Goal: Task Accomplishment & Management: Manage account settings

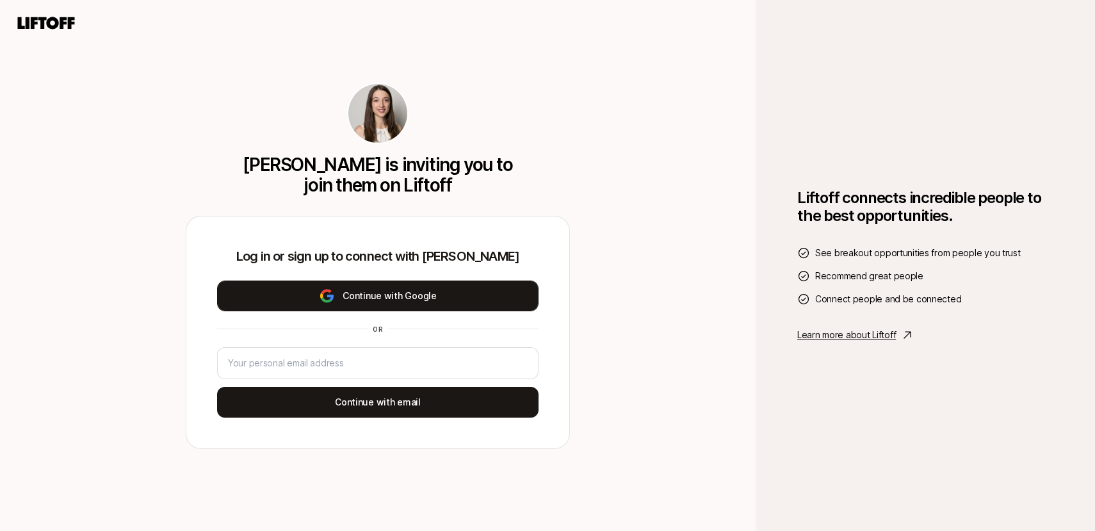
click at [316, 298] on button "Continue with Google" at bounding box center [378, 296] width 322 height 31
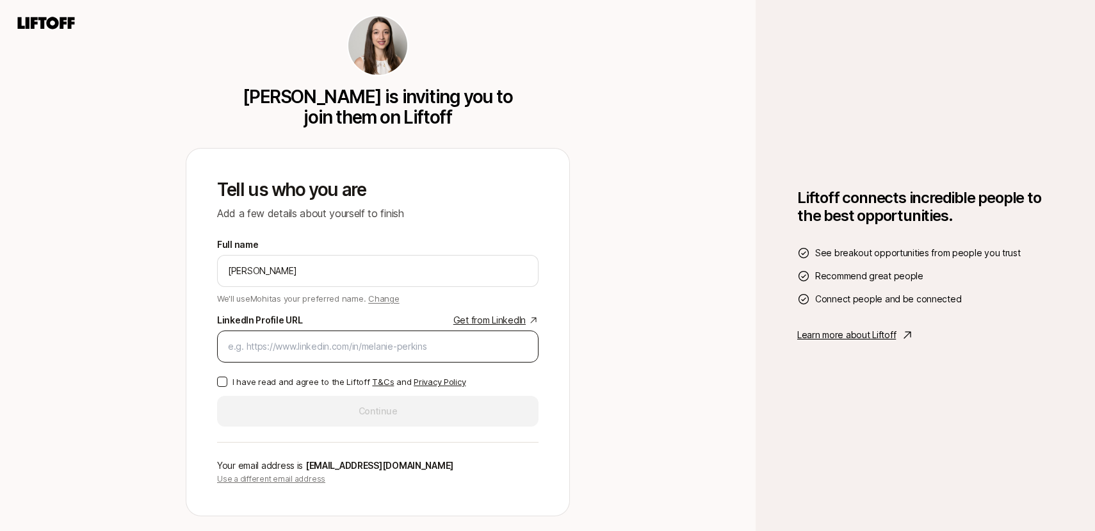
click at [331, 339] on input "LinkedIn Profile URL Get from LinkedIn" at bounding box center [378, 346] width 300 height 15
click at [311, 346] on input "LinkedIn Profile URL Get from LinkedIn" at bounding box center [378, 346] width 300 height 15
paste input "[URL][DOMAIN_NAME]"
type input "[URL][DOMAIN_NAME]"
click at [227, 379] on button "I have read and agree to the Liftoff T&Cs and Privacy Policy" at bounding box center [222, 382] width 10 height 10
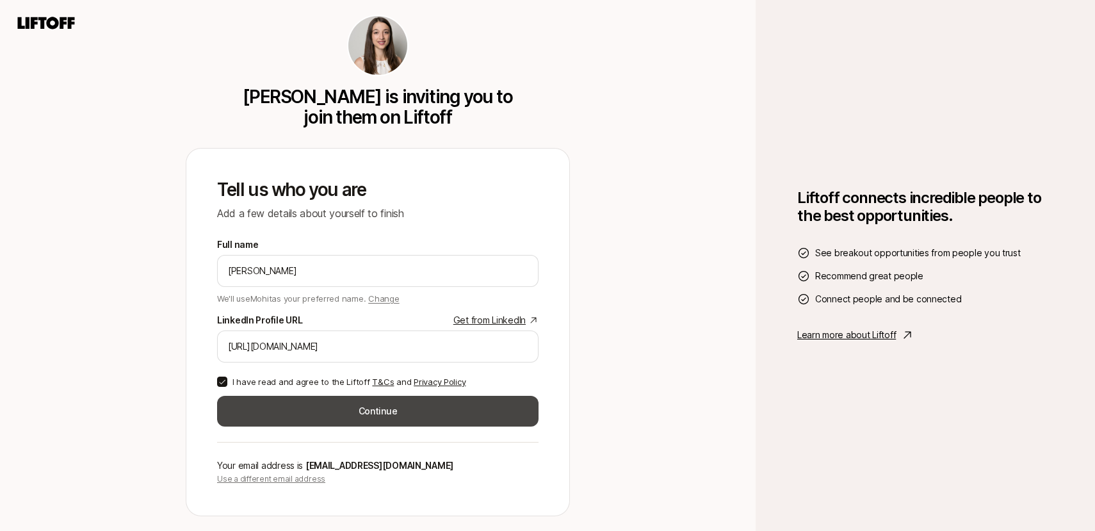
click at [275, 421] on button "Continue" at bounding box center [378, 411] width 322 height 31
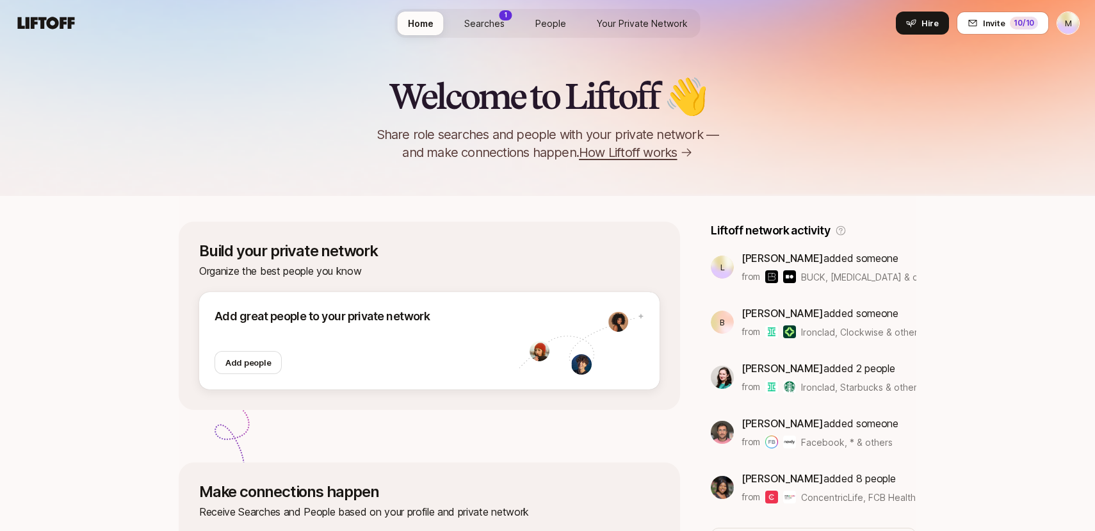
click at [598, 151] on span "How Liftoff works" at bounding box center [628, 152] width 98 height 18
click at [654, 28] on span "Your Private Network" at bounding box center [642, 23] width 91 height 13
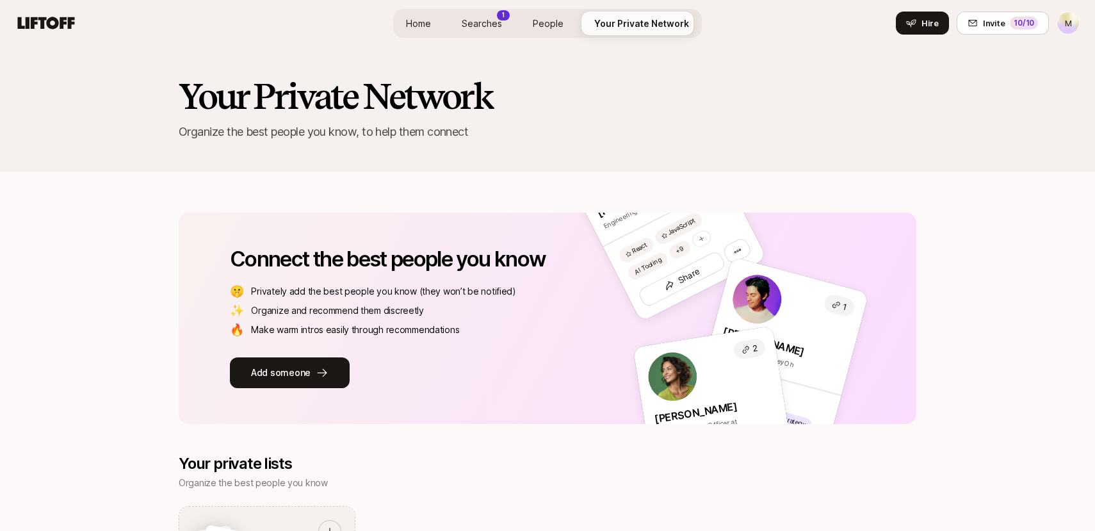
click at [1070, 28] on html "M Home Searches 1 People Your Private Network Hire Home Searches 1 People Your …" at bounding box center [547, 265] width 1095 height 531
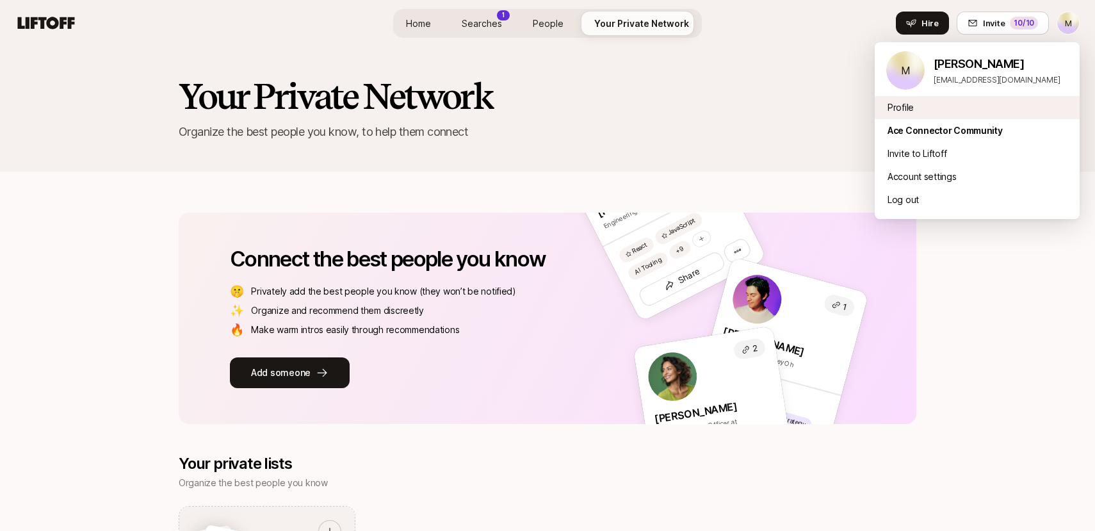
click at [903, 111] on div "Profile" at bounding box center [977, 107] width 205 height 23
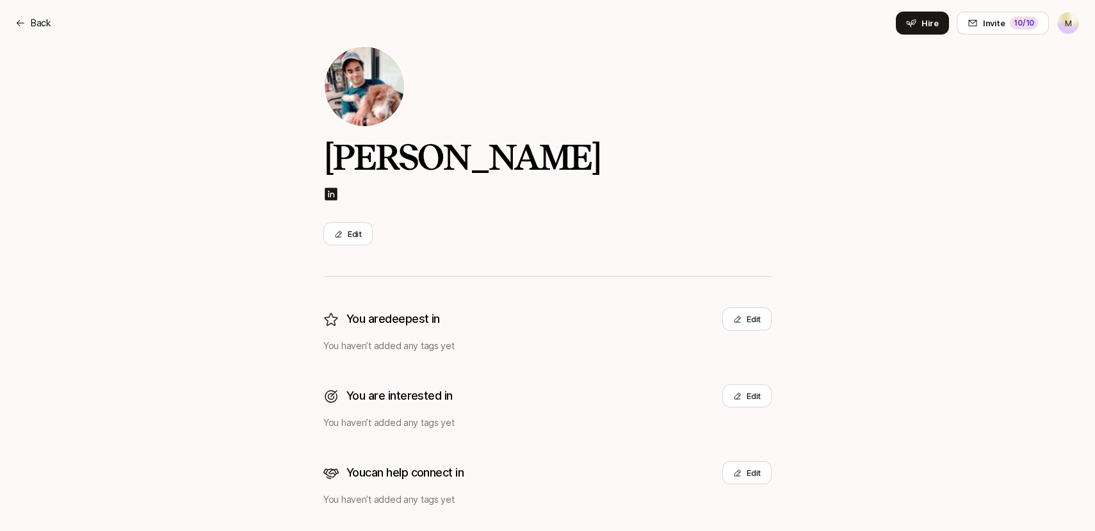
scroll to position [41, 0]
click at [327, 193] on img at bounding box center [330, 194] width 15 height 15
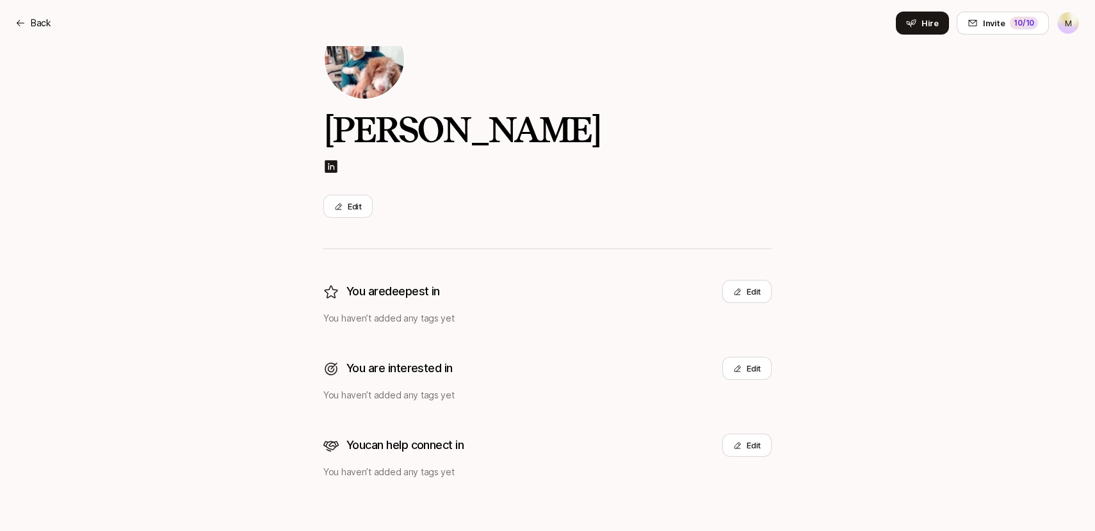
click at [749, 279] on div "[PERSON_NAME] Edit You are deepest in Edit You haven’t added any tags yet You a…" at bounding box center [547, 249] width 448 height 462
click at [738, 291] on icon at bounding box center [738, 291] width 6 height 6
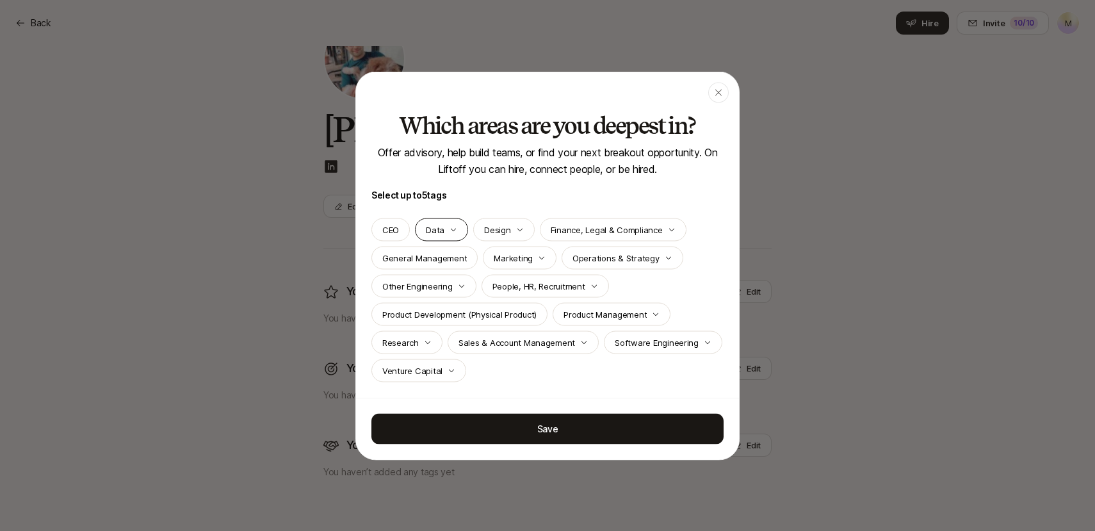
click at [437, 231] on p "Data" at bounding box center [435, 229] width 19 height 13
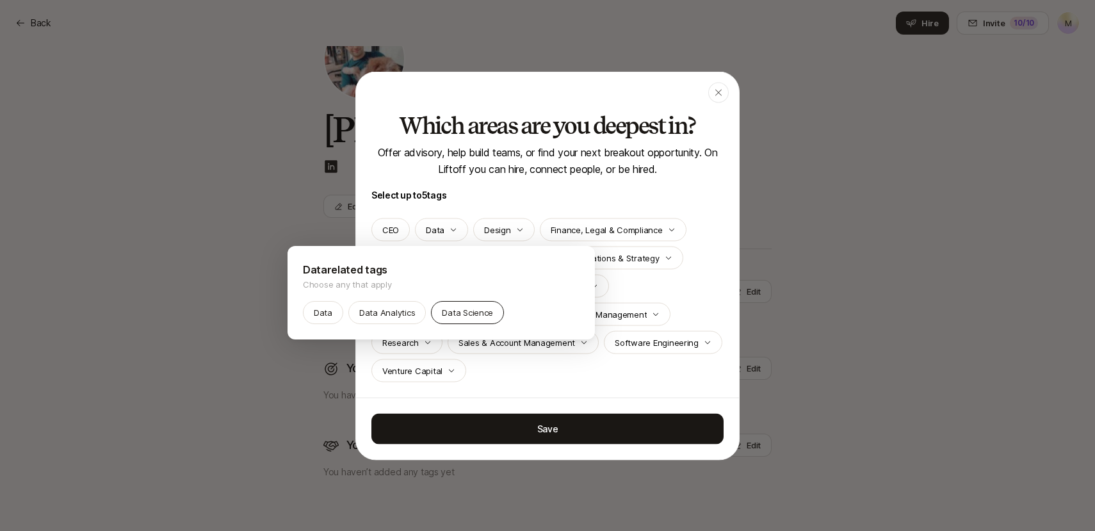
click at [450, 314] on p "Data Science" at bounding box center [467, 312] width 51 height 13
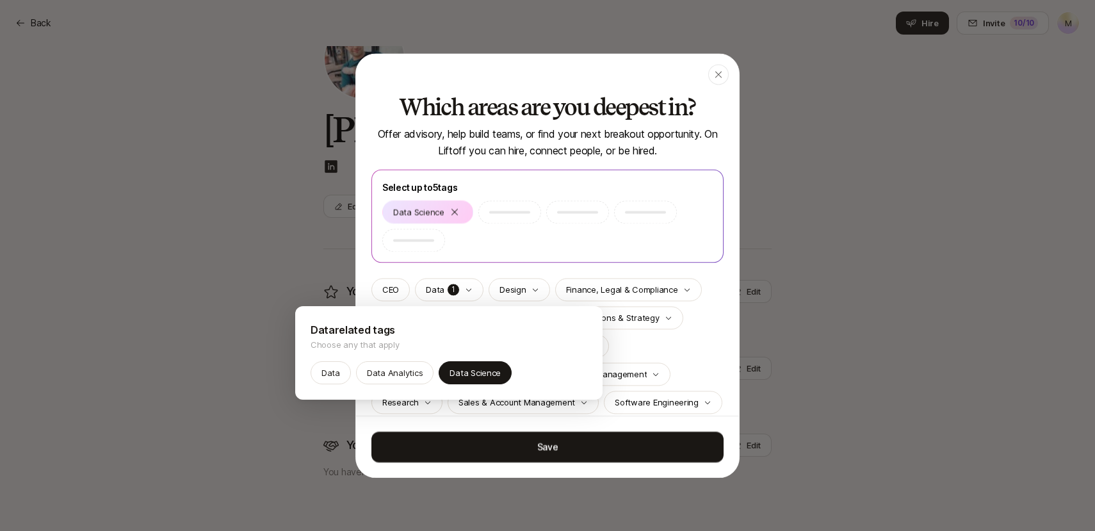
click at [436, 337] on p "Data related tags" at bounding box center [449, 330] width 277 height 17
click at [485, 263] on div at bounding box center [547, 265] width 1095 height 531
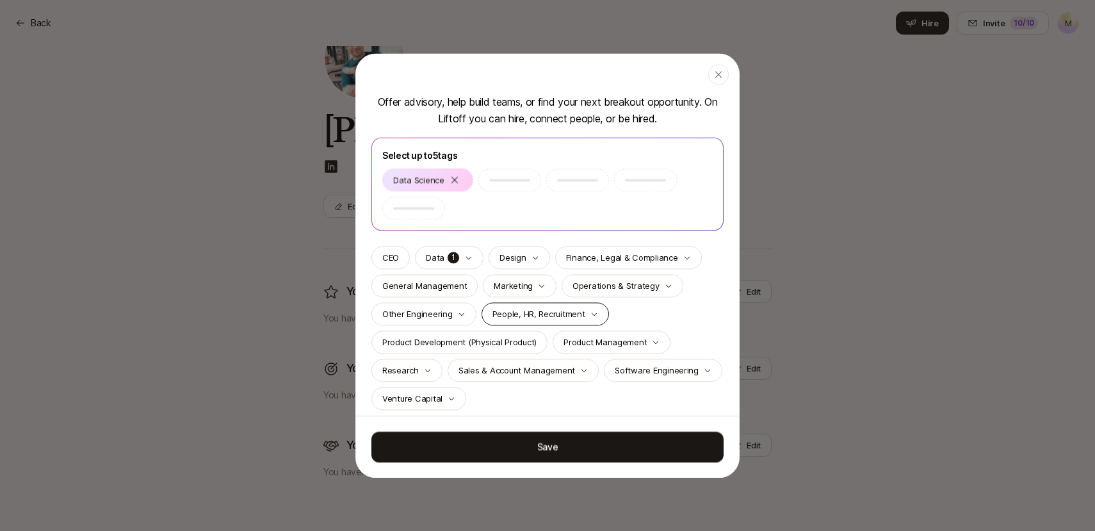
scroll to position [42, 0]
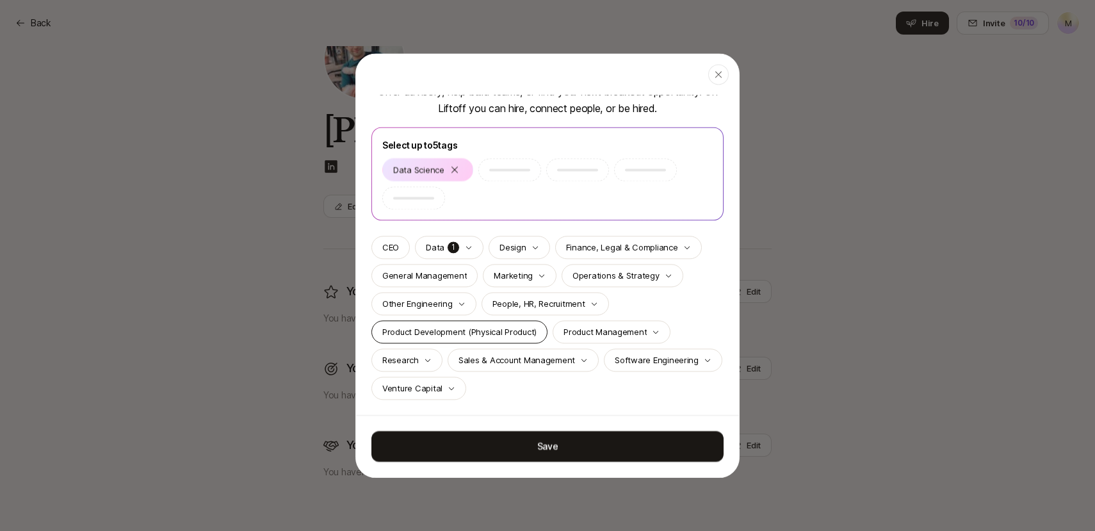
click at [499, 332] on p "Product Development (Physical Product)" at bounding box center [459, 331] width 154 height 13
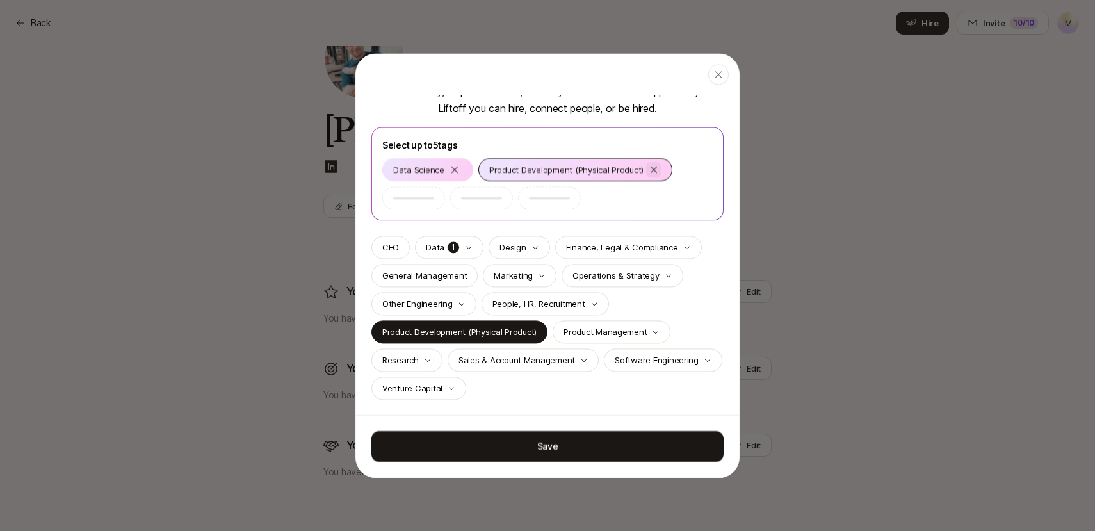
click at [651, 165] on icon at bounding box center [654, 170] width 10 height 10
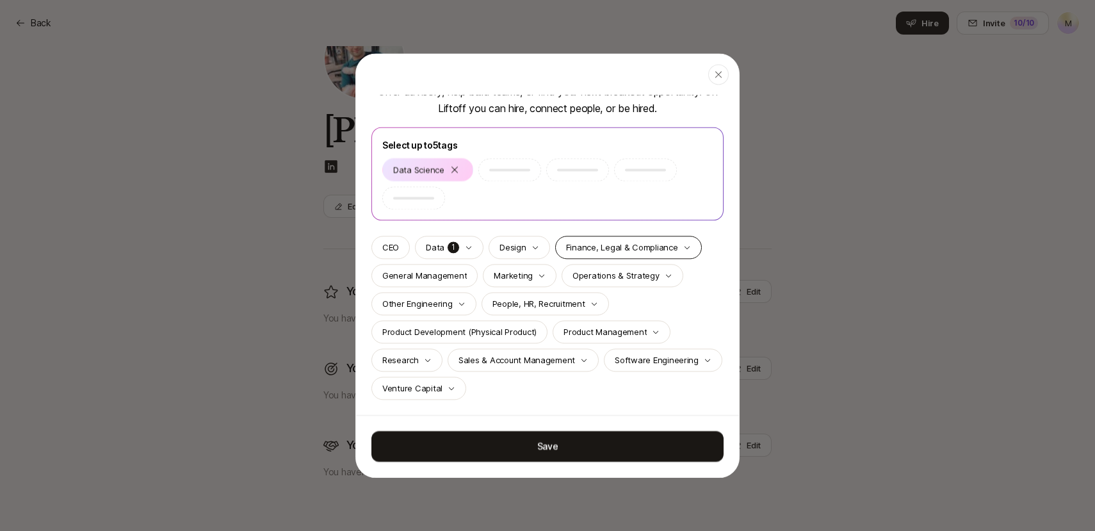
click at [642, 245] on p "Finance, Legal & Compliance" at bounding box center [622, 247] width 112 height 13
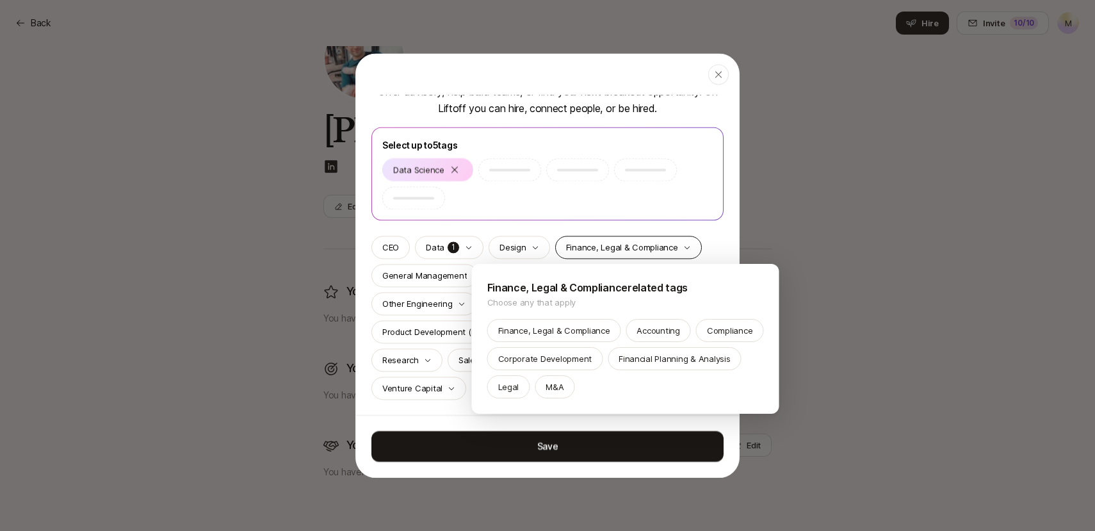
click at [642, 245] on div at bounding box center [547, 265] width 1095 height 531
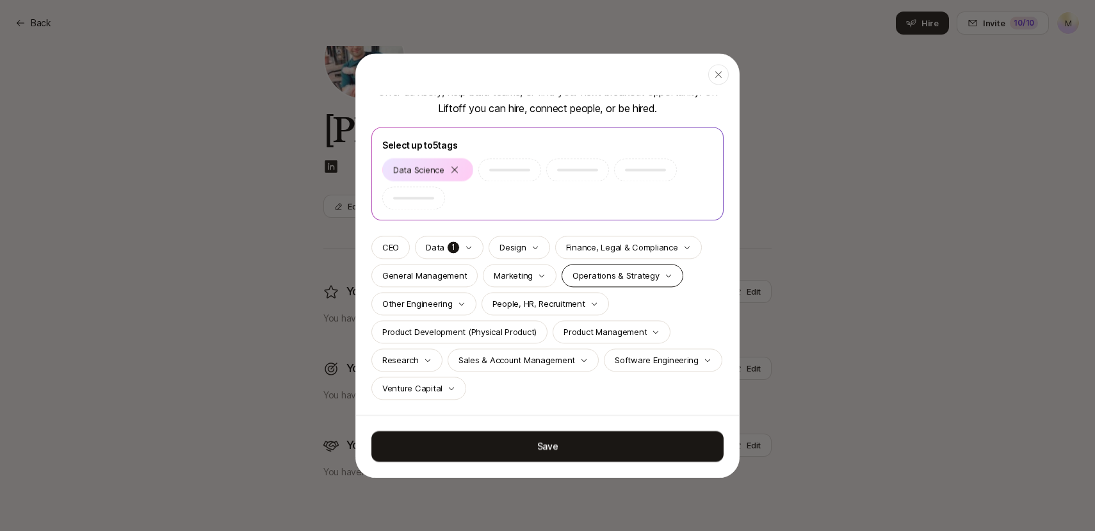
click at [614, 275] on p "Operations & Strategy" at bounding box center [616, 275] width 87 height 13
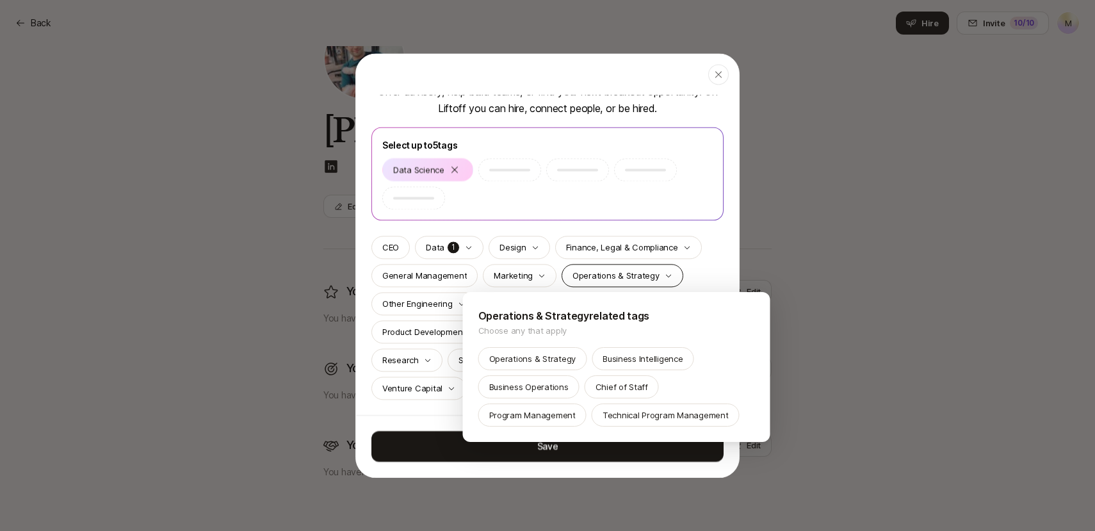
click at [614, 275] on div at bounding box center [547, 265] width 1095 height 531
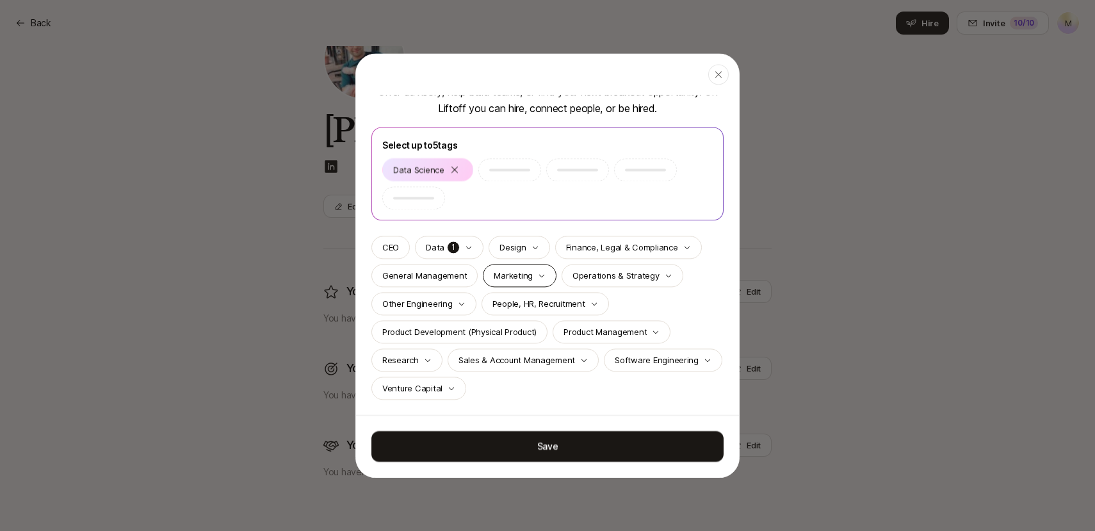
click at [519, 273] on p "Marketing" at bounding box center [513, 275] width 39 height 13
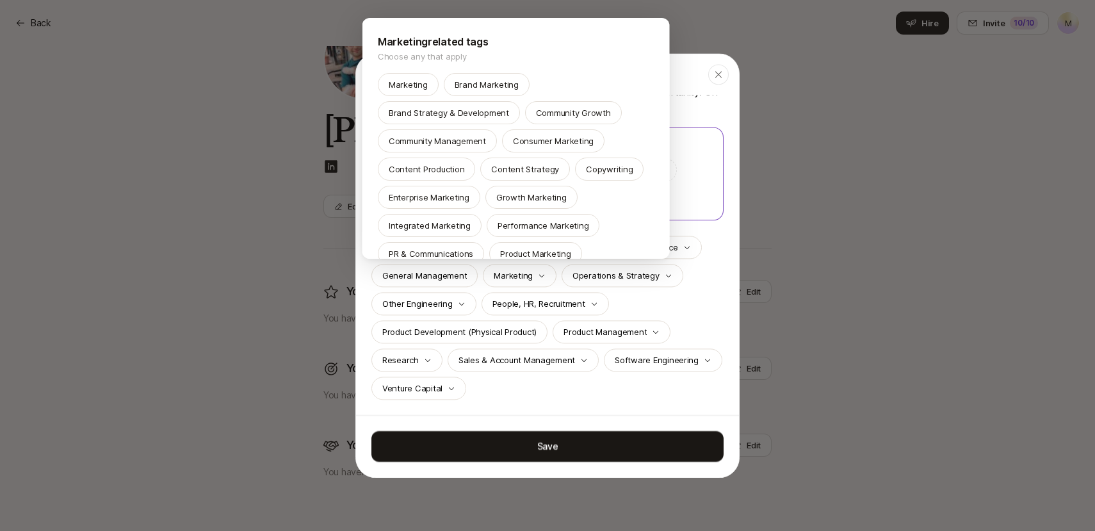
click at [448, 305] on div at bounding box center [547, 265] width 1095 height 531
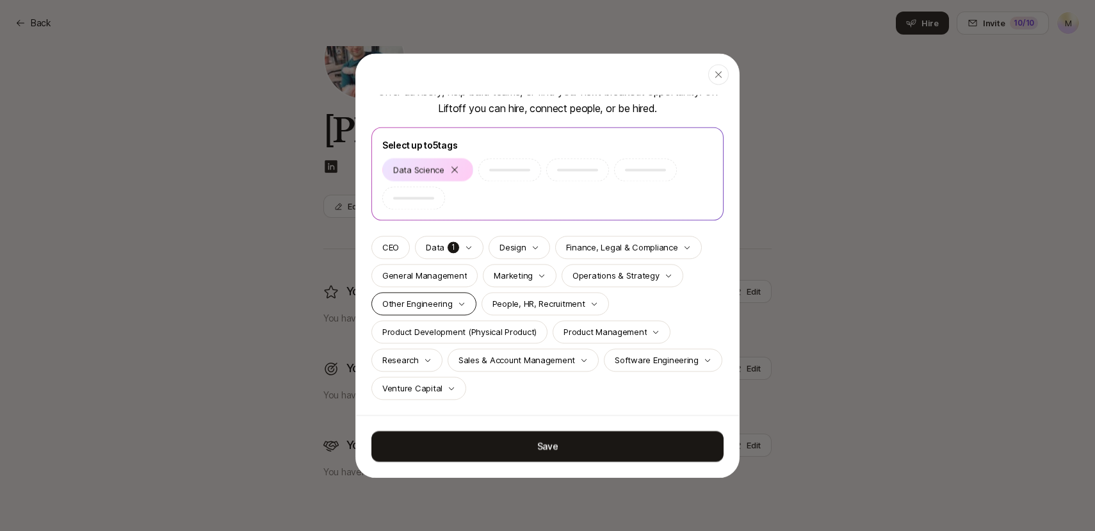
click at [447, 301] on p "Other Engineering" at bounding box center [417, 303] width 70 height 13
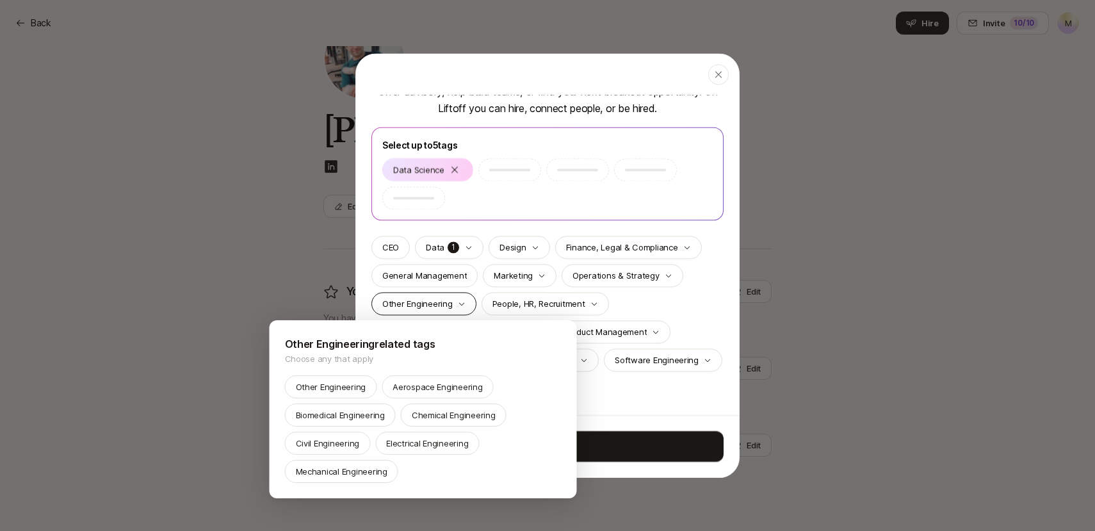
click at [447, 301] on div at bounding box center [547, 265] width 1095 height 531
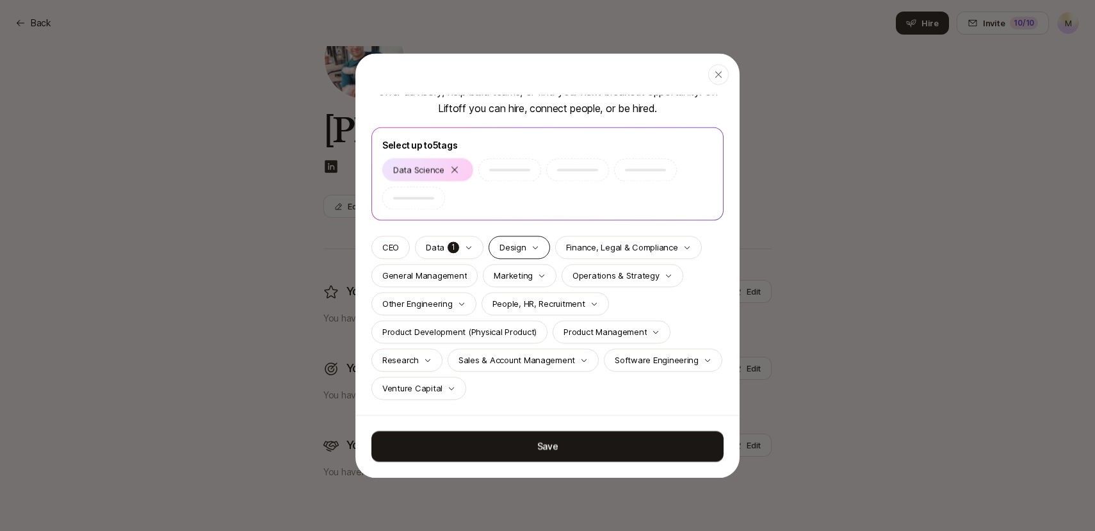
click at [528, 245] on div "Design" at bounding box center [519, 247] width 61 height 23
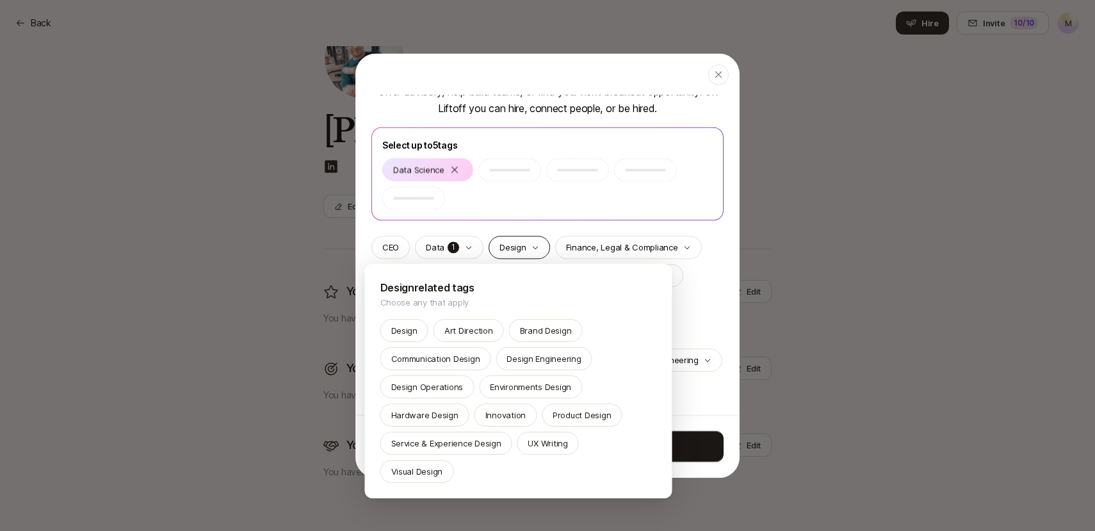
click at [528, 245] on div at bounding box center [547, 265] width 1095 height 531
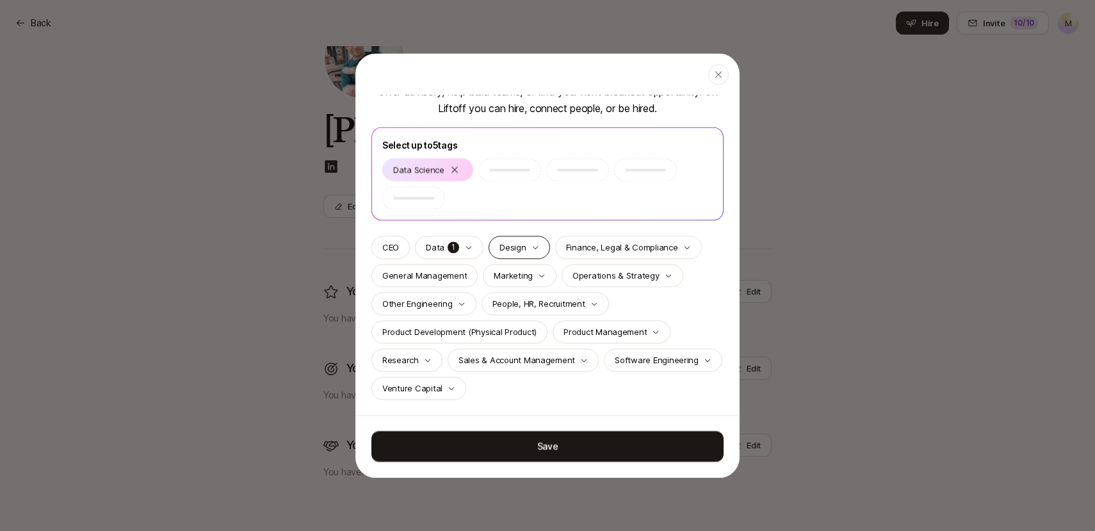
click at [528, 248] on div "Design" at bounding box center [519, 247] width 61 height 23
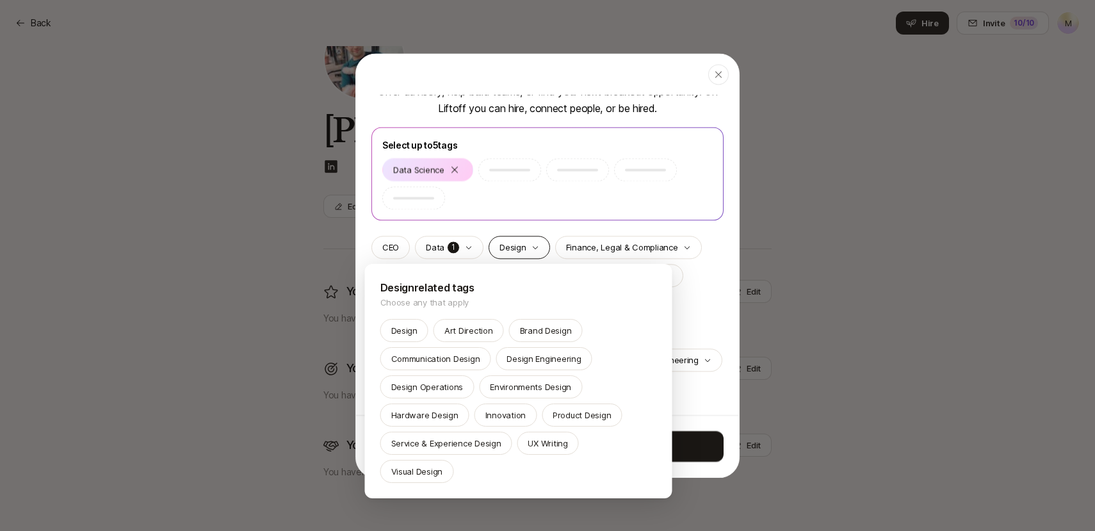
click at [528, 248] on div at bounding box center [547, 265] width 1095 height 531
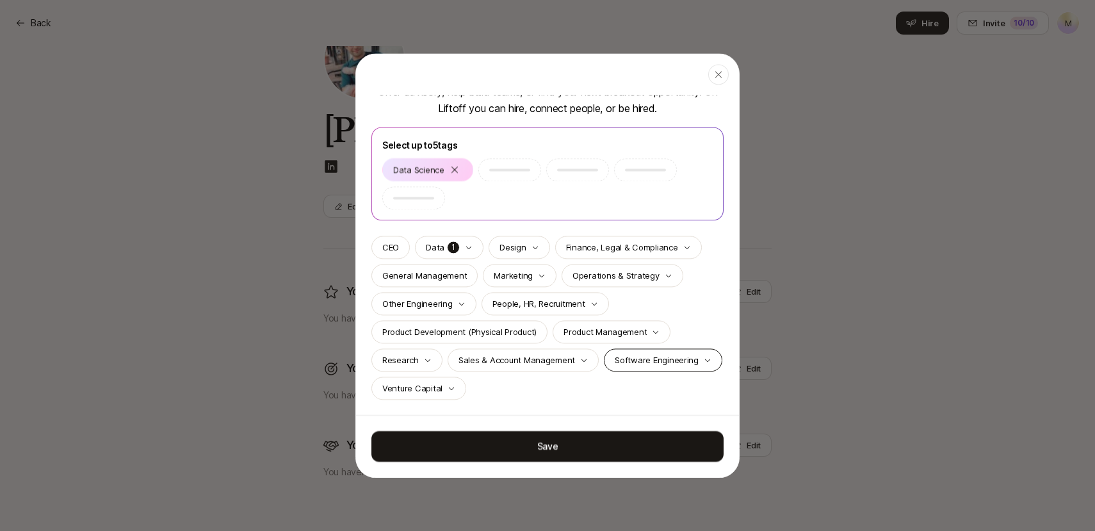
click at [649, 355] on p "Software Engineering" at bounding box center [657, 360] width 84 height 13
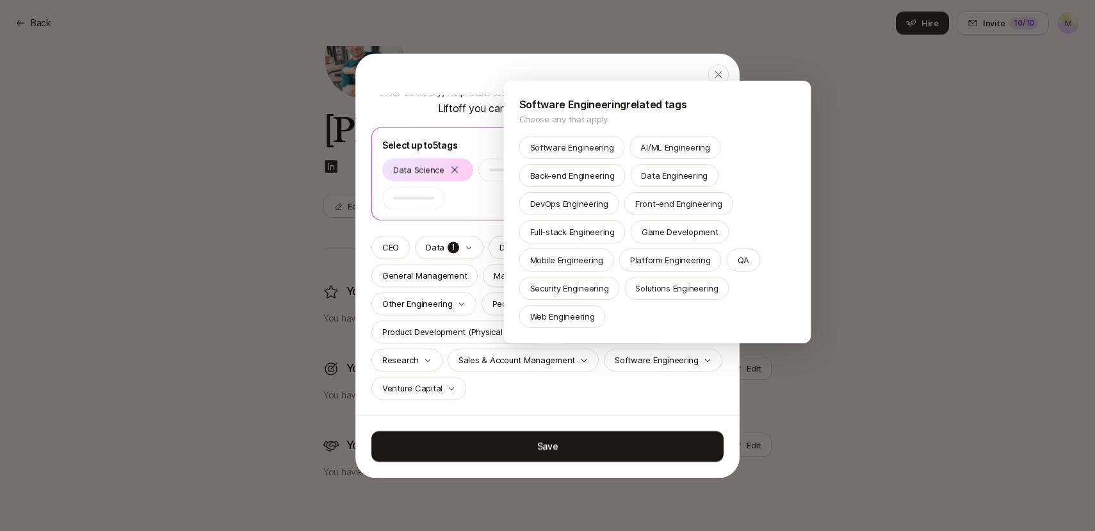
click at [619, 393] on div at bounding box center [547, 265] width 1095 height 531
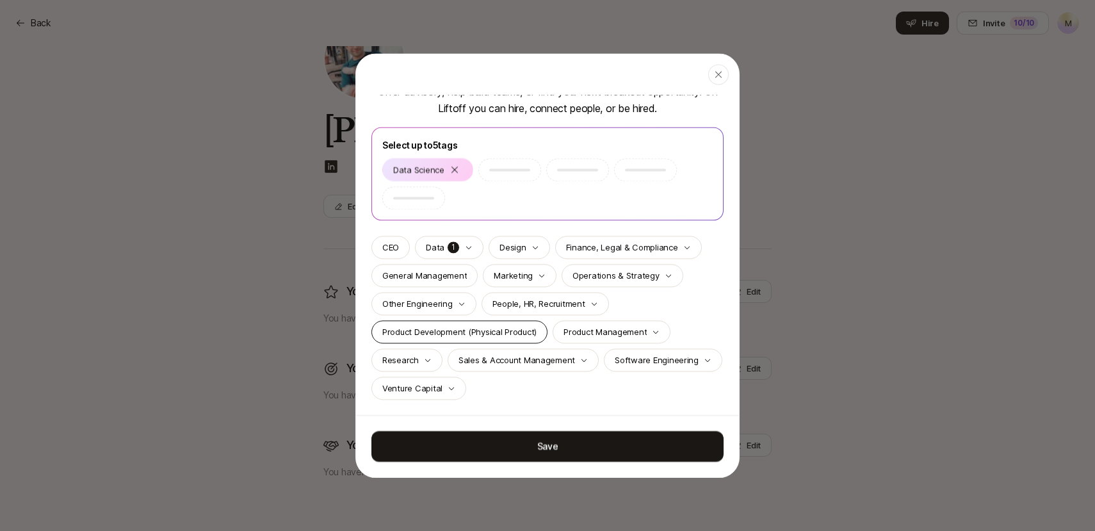
click at [446, 327] on p "Product Development (Physical Product)" at bounding box center [459, 331] width 154 height 13
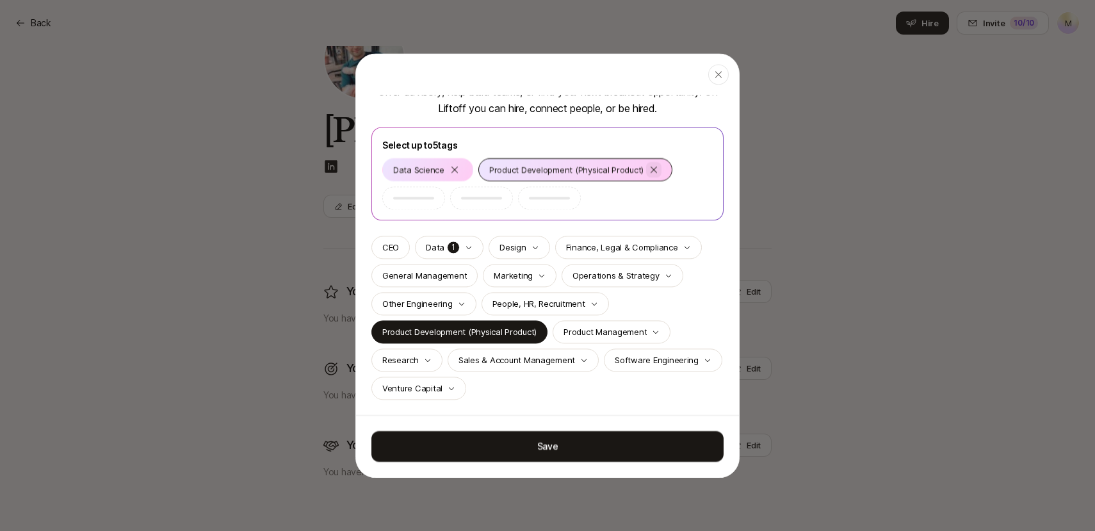
click at [649, 166] on icon at bounding box center [654, 170] width 10 height 10
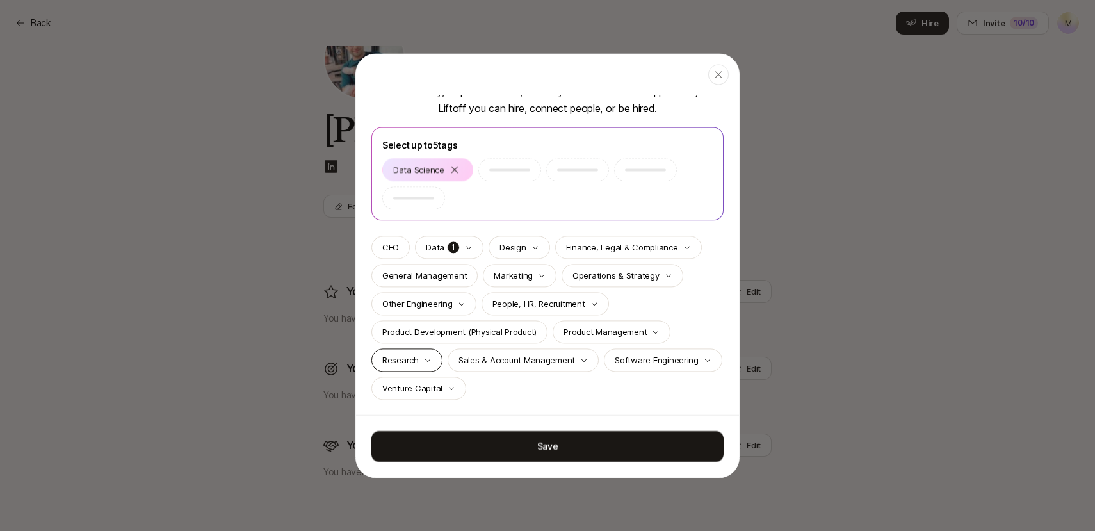
click at [418, 360] on div "Research" at bounding box center [406, 359] width 71 height 23
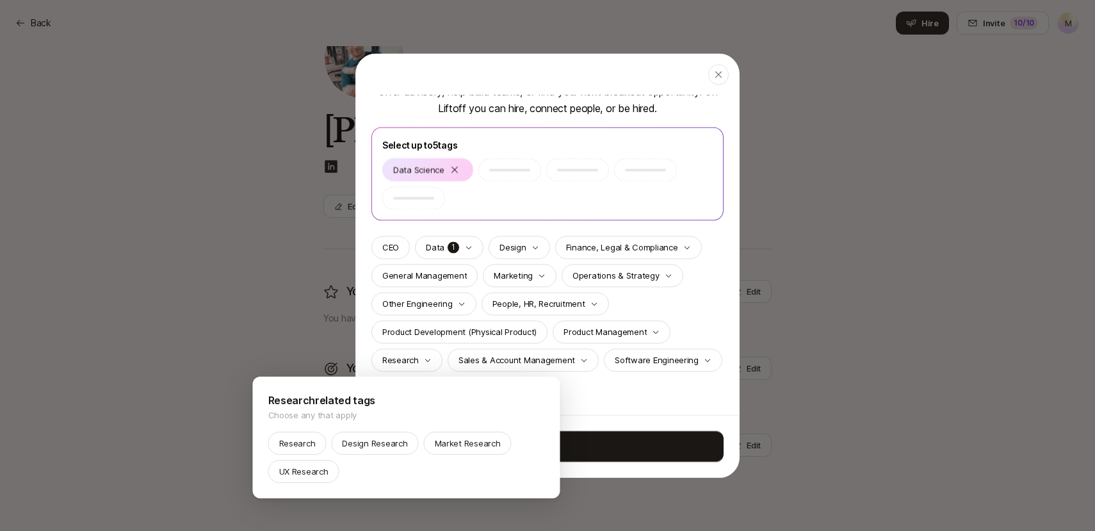
click at [613, 378] on div at bounding box center [547, 265] width 1095 height 531
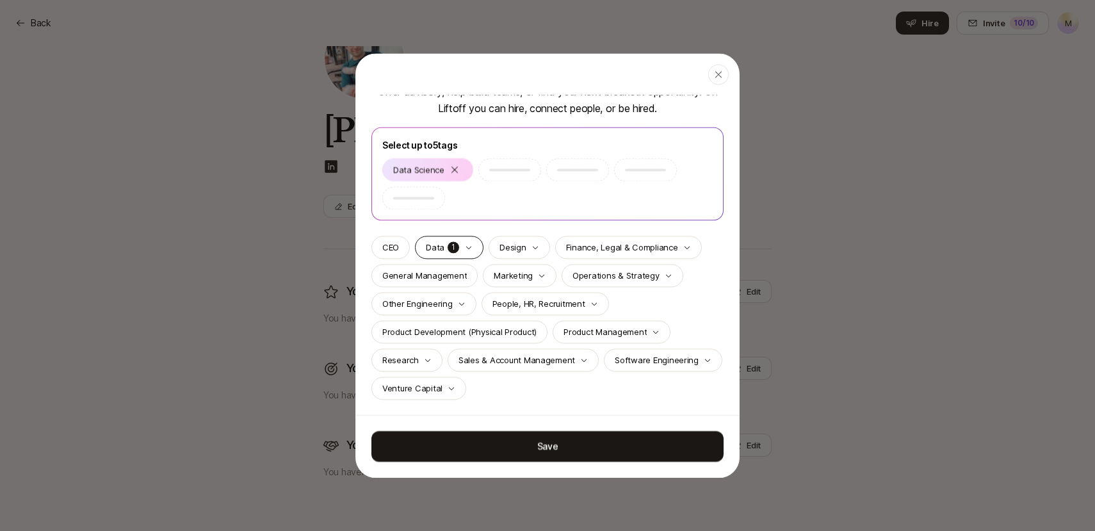
click at [452, 244] on p "1" at bounding box center [453, 247] width 13 height 13
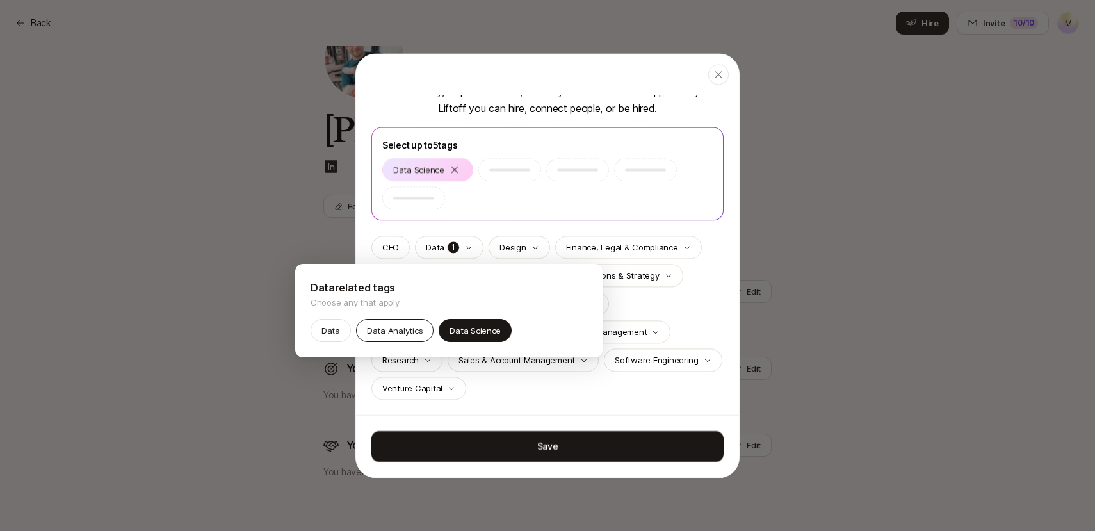
click at [400, 325] on p "Data Analytics" at bounding box center [395, 330] width 56 height 13
click at [341, 329] on div "Data" at bounding box center [331, 330] width 40 height 23
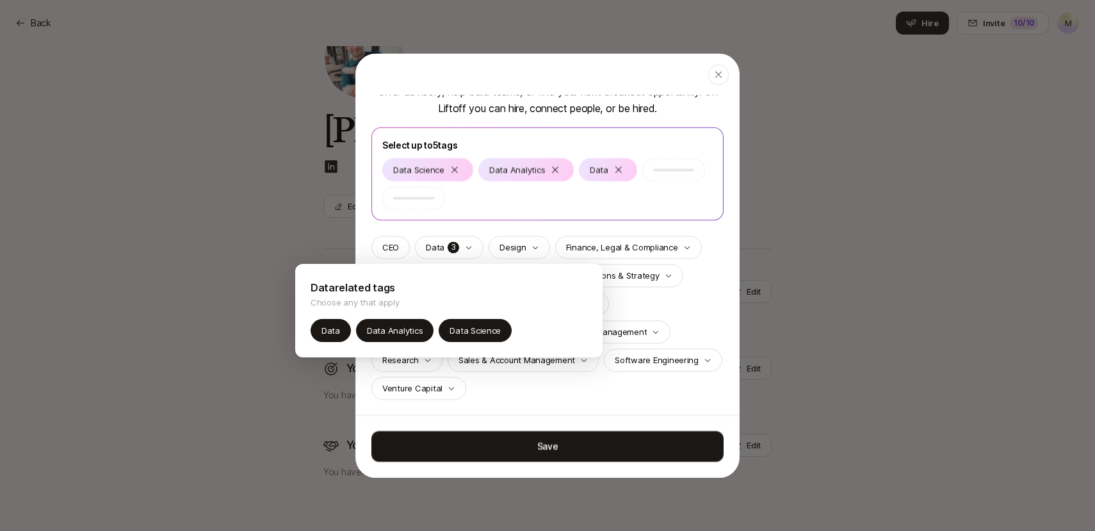
click at [573, 412] on div at bounding box center [547, 265] width 1095 height 531
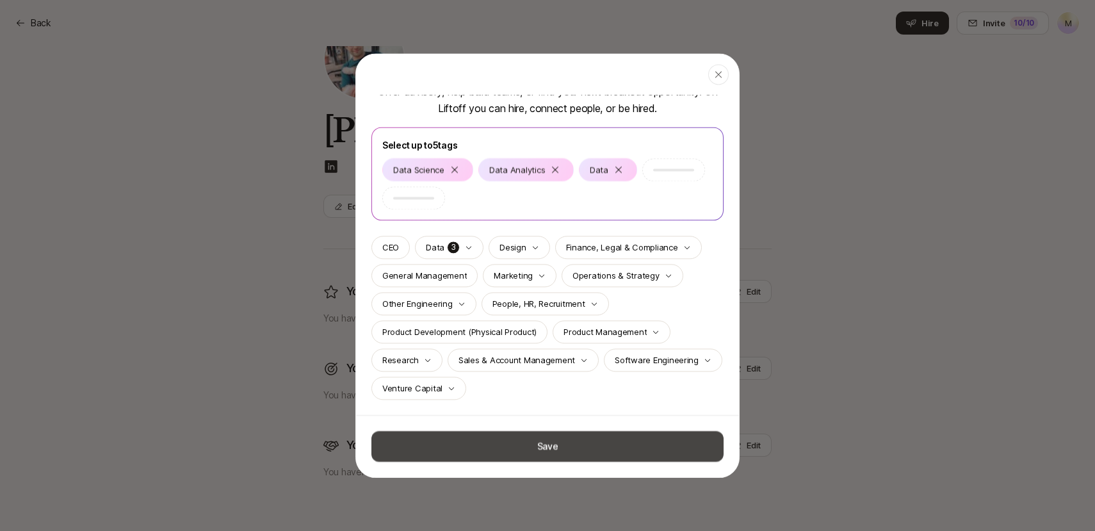
click at [578, 446] on button "Save" at bounding box center [547, 446] width 352 height 31
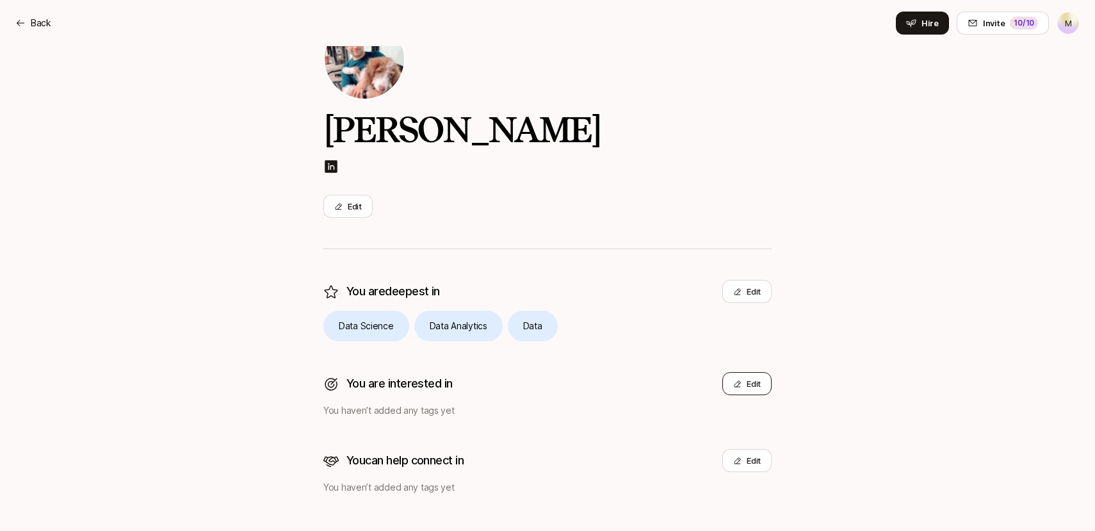
click at [745, 386] on button "Edit" at bounding box center [746, 383] width 49 height 23
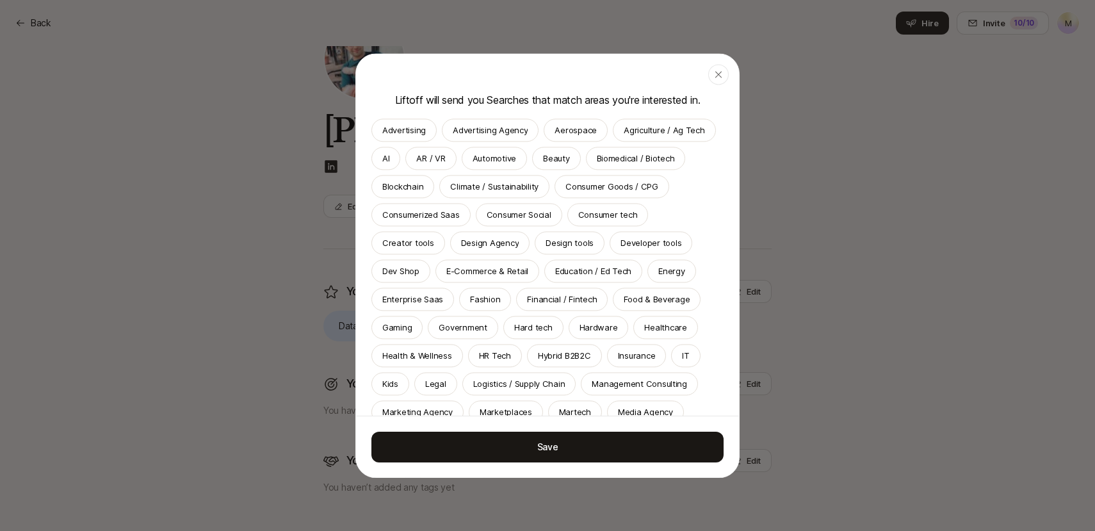
scroll to position [43, 0]
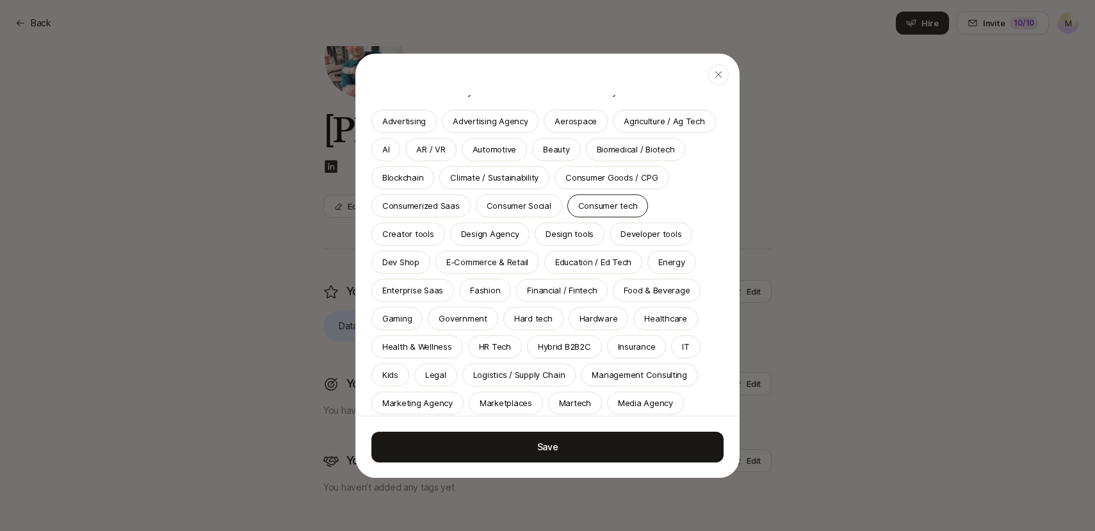
click at [587, 208] on p "Consumer tech" at bounding box center [608, 205] width 60 height 13
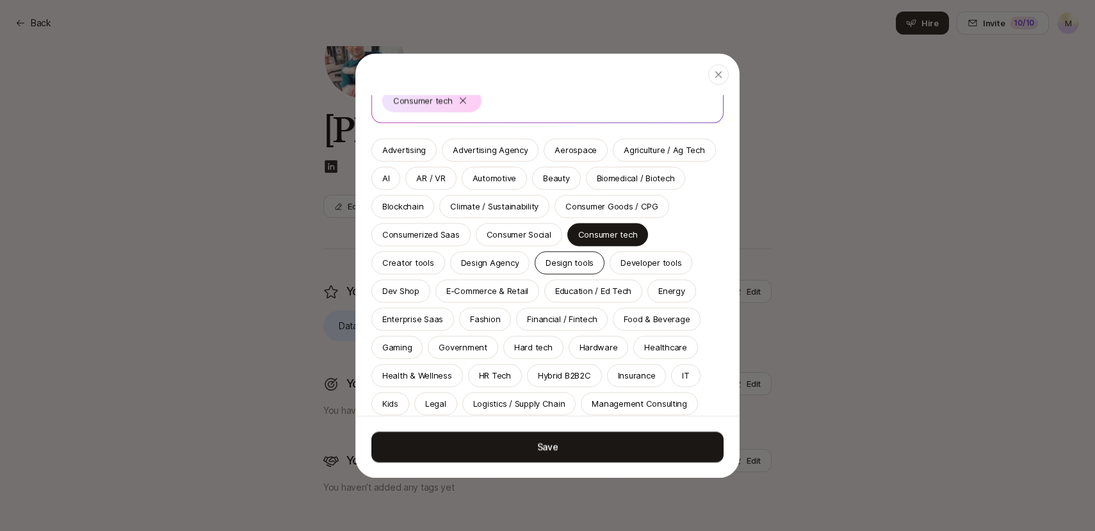
scroll to position [76, 0]
click at [446, 288] on p "E-Commerce & Retail" at bounding box center [487, 288] width 82 height 13
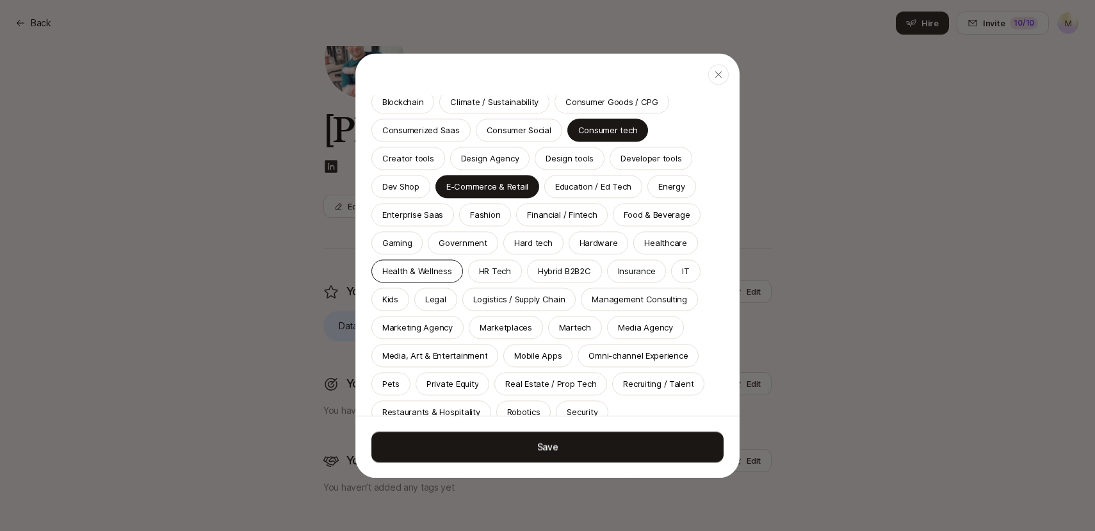
click at [405, 270] on p "Health & Wellness" at bounding box center [417, 271] width 70 height 13
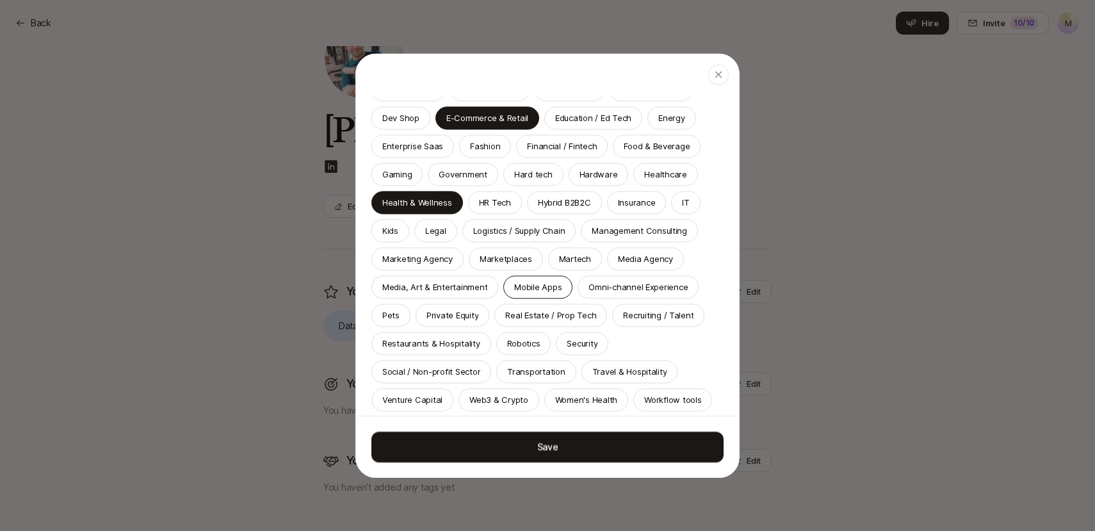
scroll to position [278, 0]
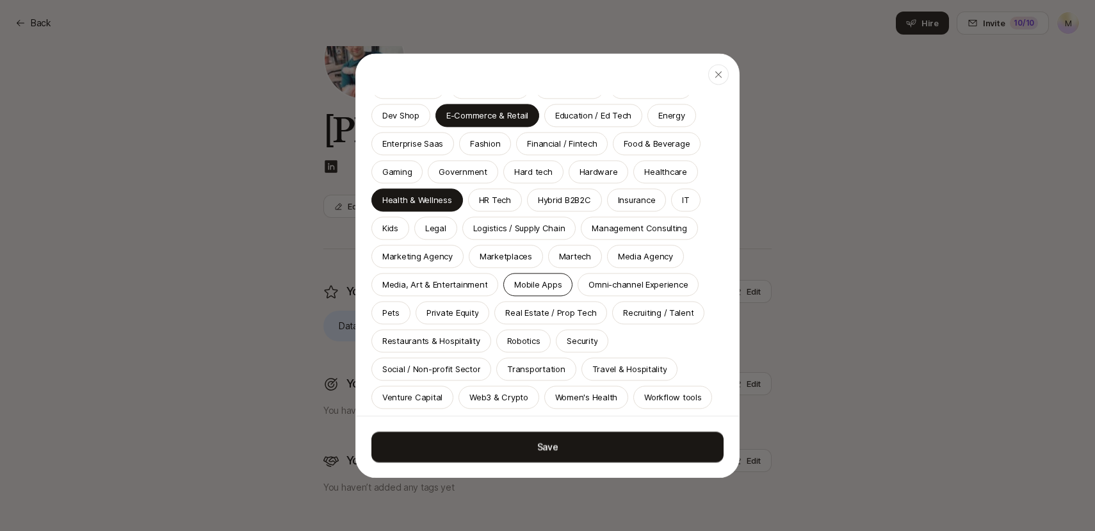
click at [551, 281] on p "Mobile Apps" at bounding box center [537, 284] width 47 height 13
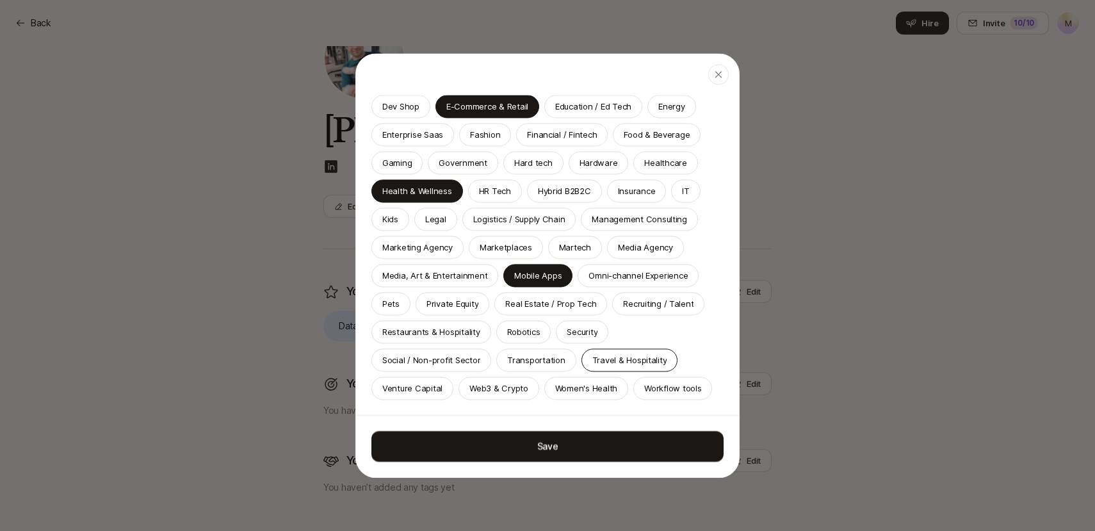
scroll to position [283, 0]
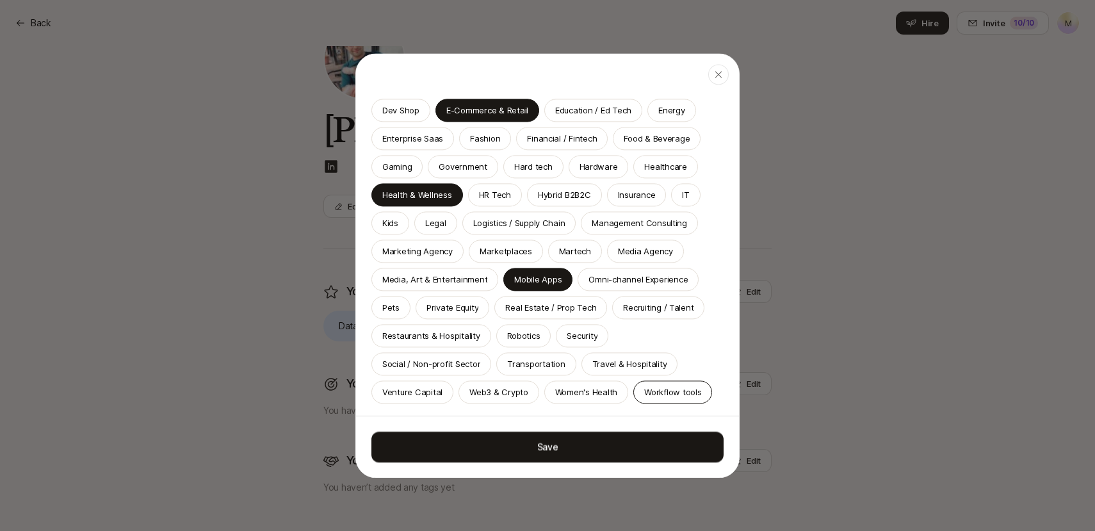
click at [653, 391] on p "Workflow tools" at bounding box center [672, 392] width 57 height 13
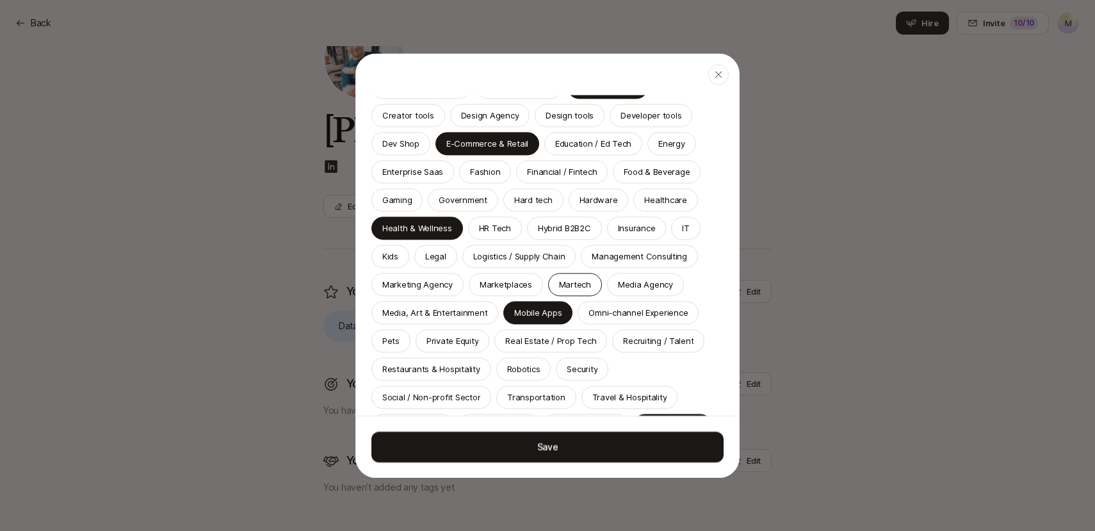
scroll to position [247, 0]
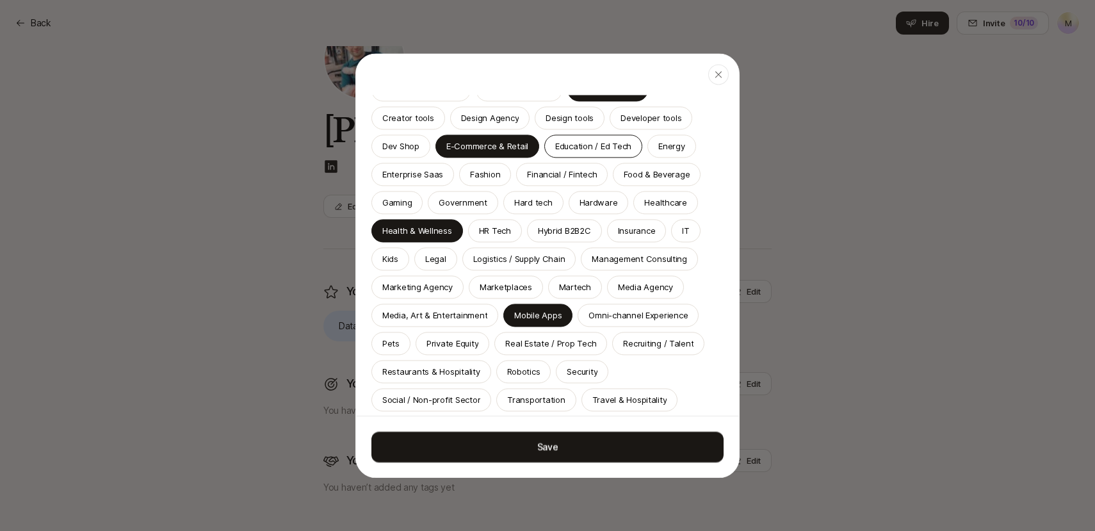
click at [555, 147] on p "Education / Ed Tech" at bounding box center [593, 146] width 76 height 13
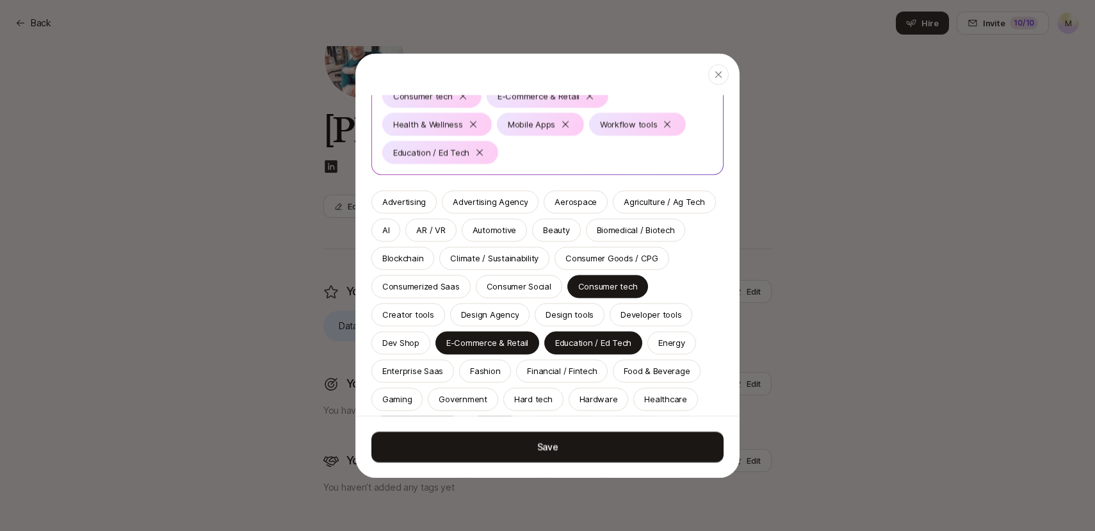
scroll to position [81, 0]
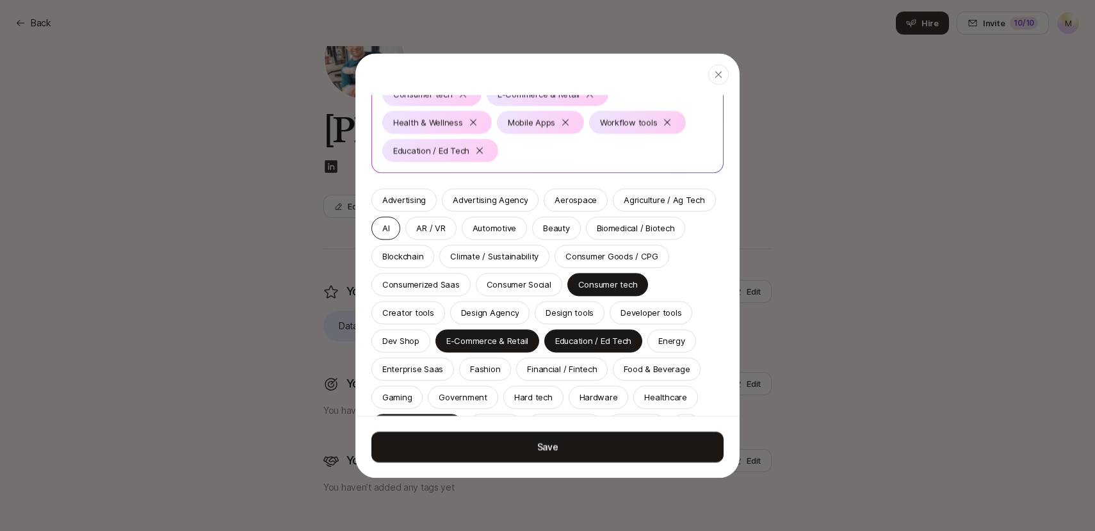
click at [391, 229] on div "AI" at bounding box center [385, 227] width 29 height 23
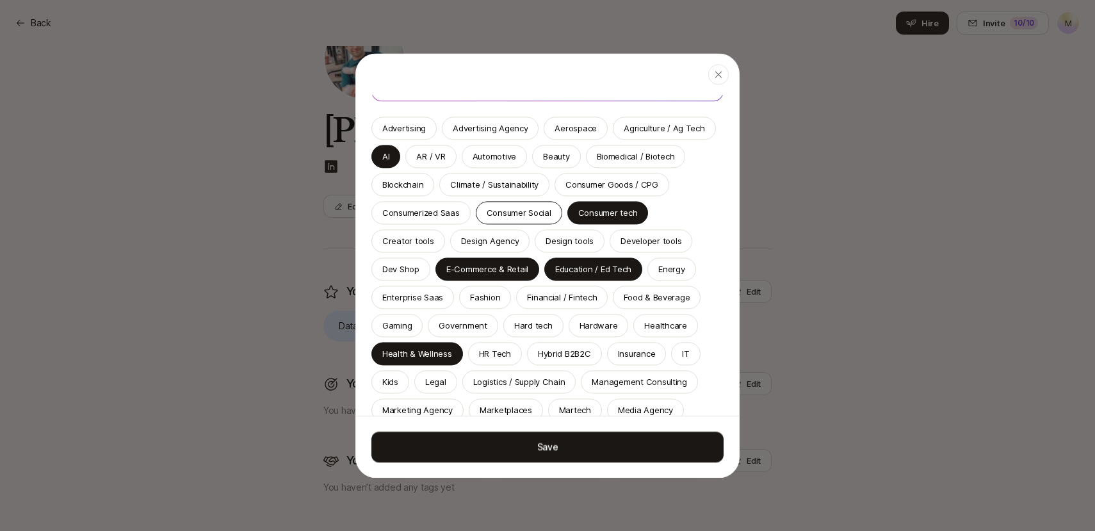
scroll to position [162, 0]
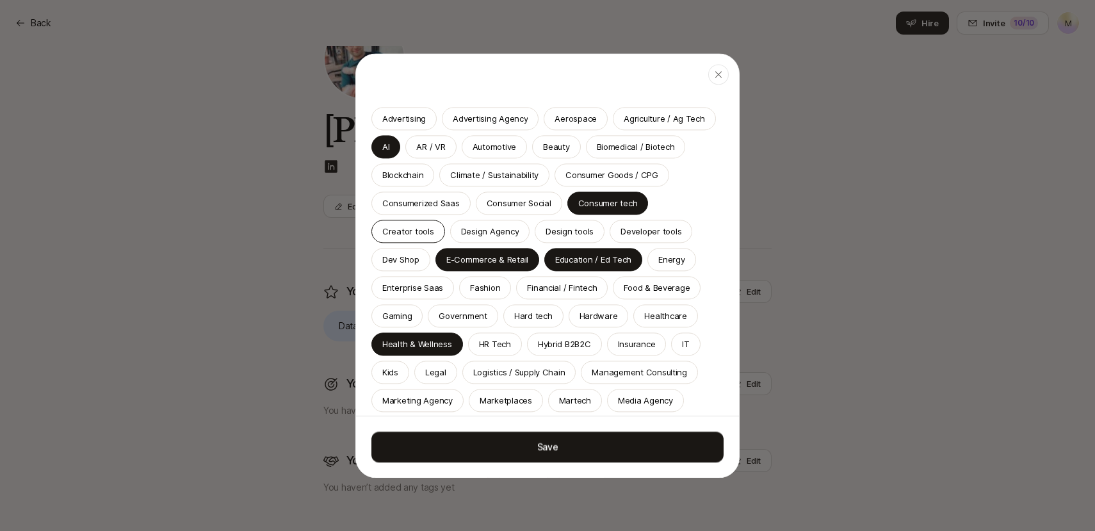
click at [445, 220] on div "Creator tools" at bounding box center [408, 231] width 74 height 23
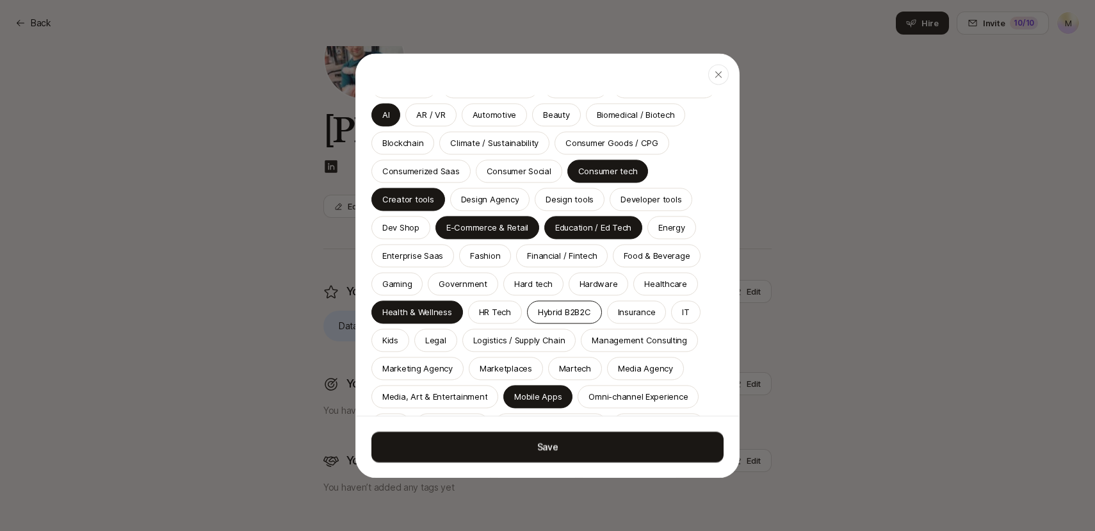
scroll to position [191, 0]
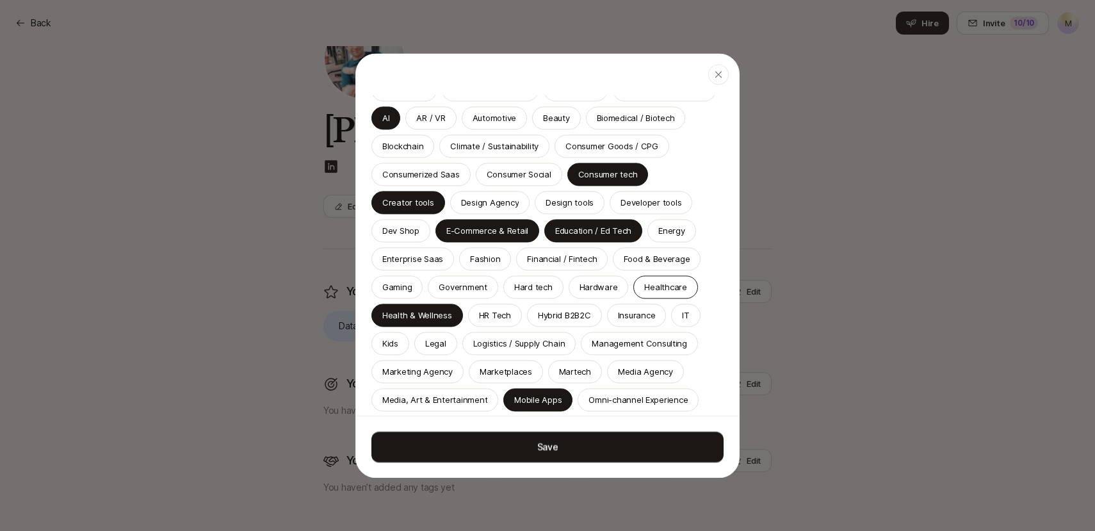
click at [644, 291] on p "Healthcare" at bounding box center [665, 287] width 42 height 13
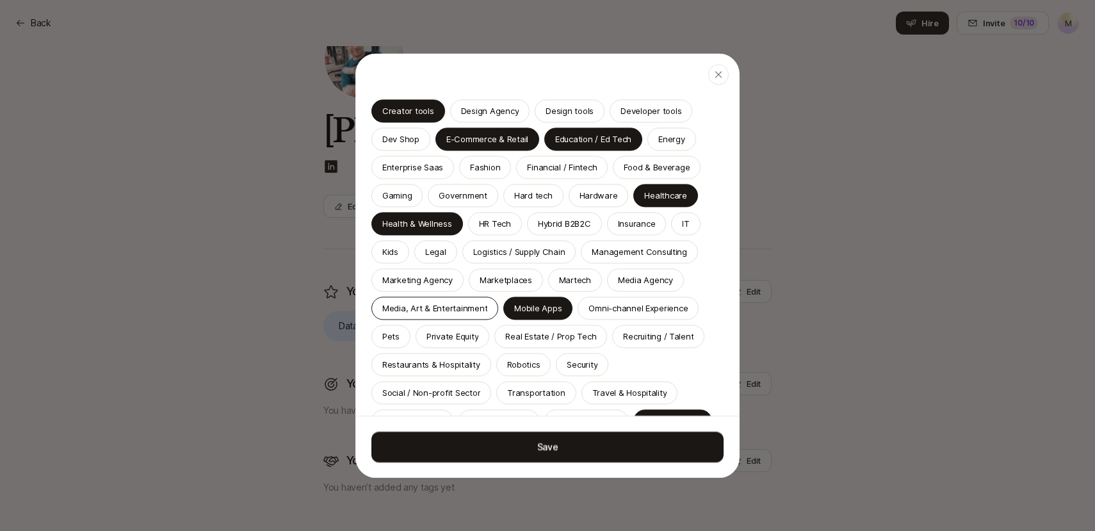
scroll to position [312, 0]
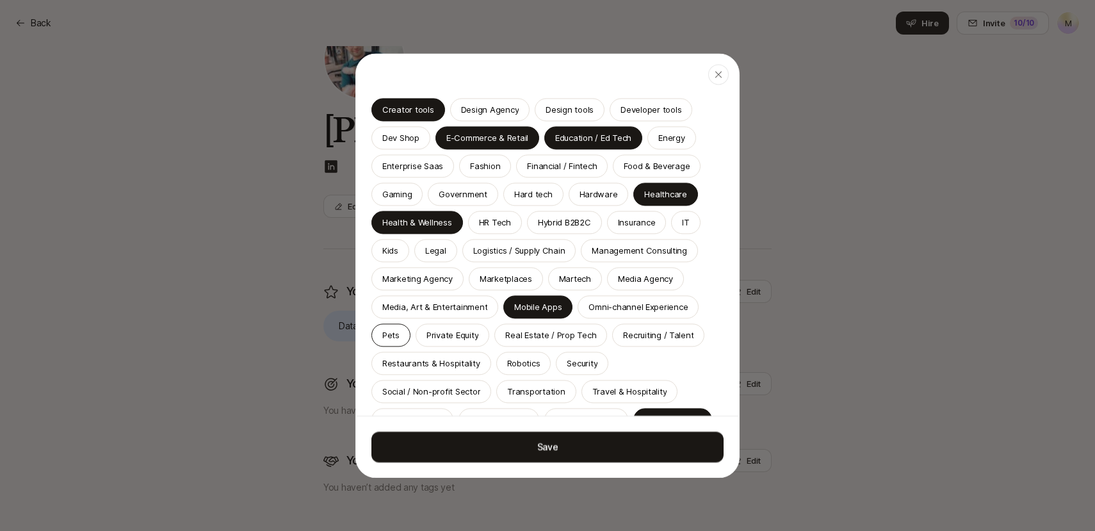
click at [396, 335] on p "Pets" at bounding box center [390, 335] width 17 height 13
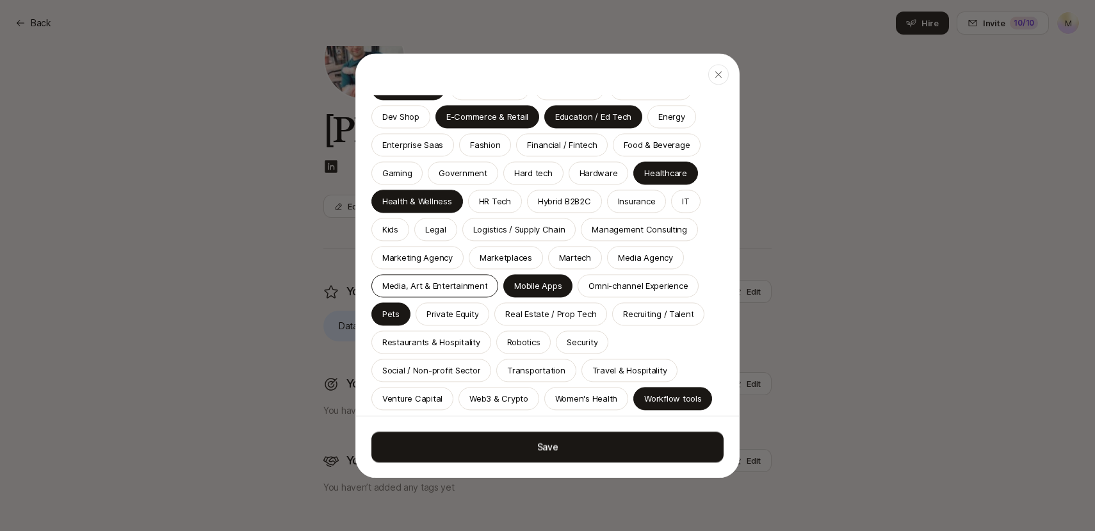
click at [445, 286] on p "Media, Art & Entertainment" at bounding box center [434, 285] width 105 height 13
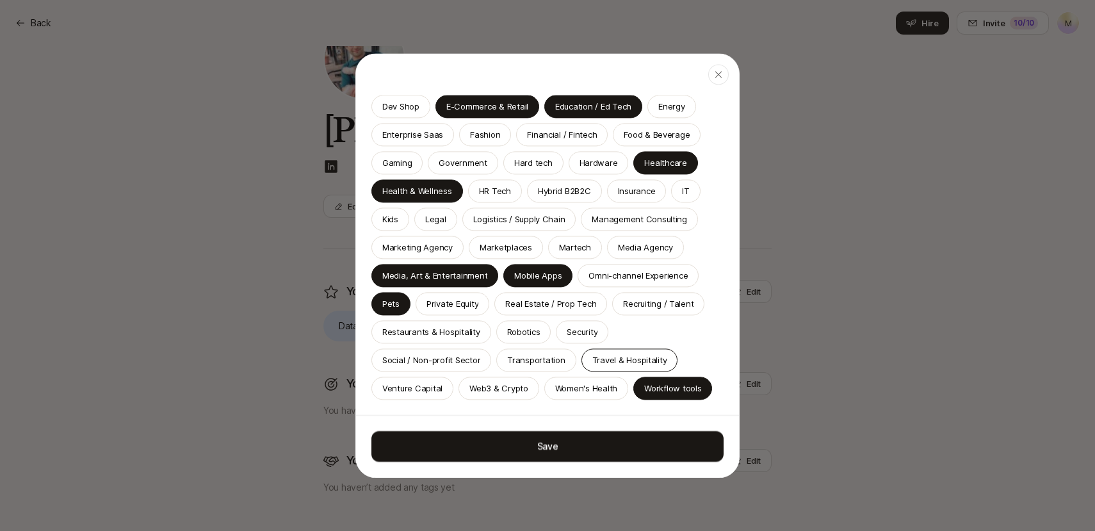
click at [621, 354] on p "Travel & Hospitality" at bounding box center [629, 360] width 75 height 13
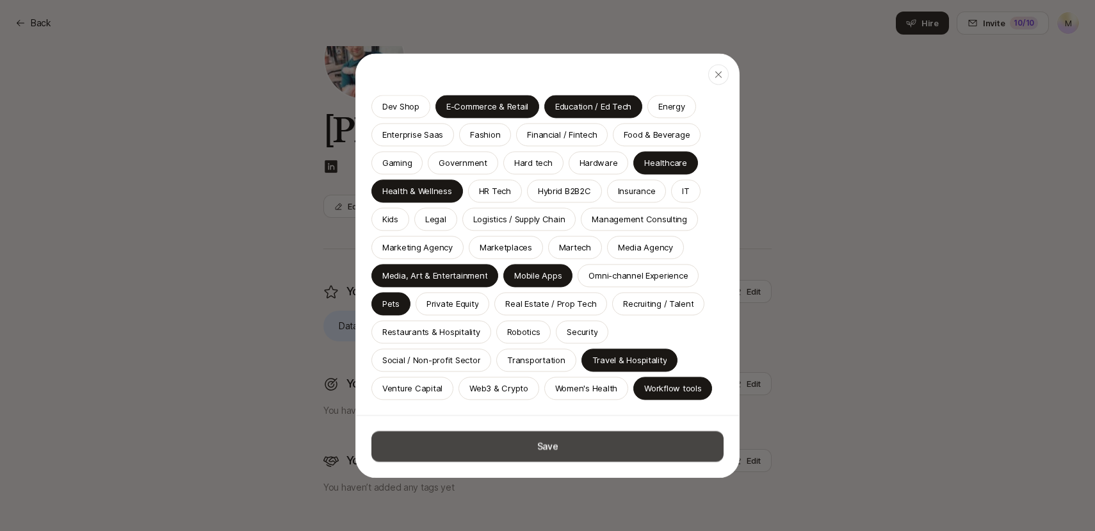
click at [530, 444] on button "Save" at bounding box center [547, 446] width 352 height 31
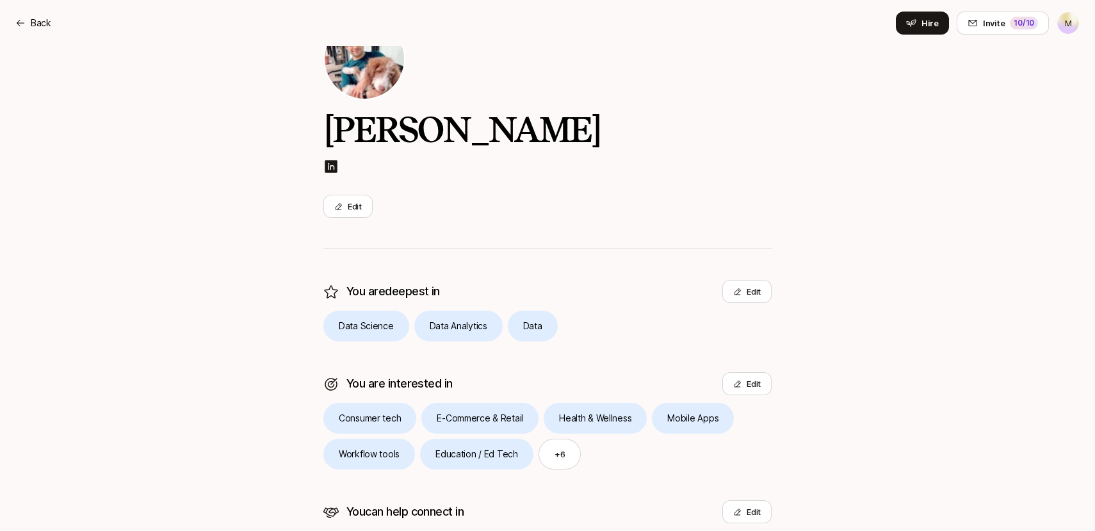
scroll to position [136, 0]
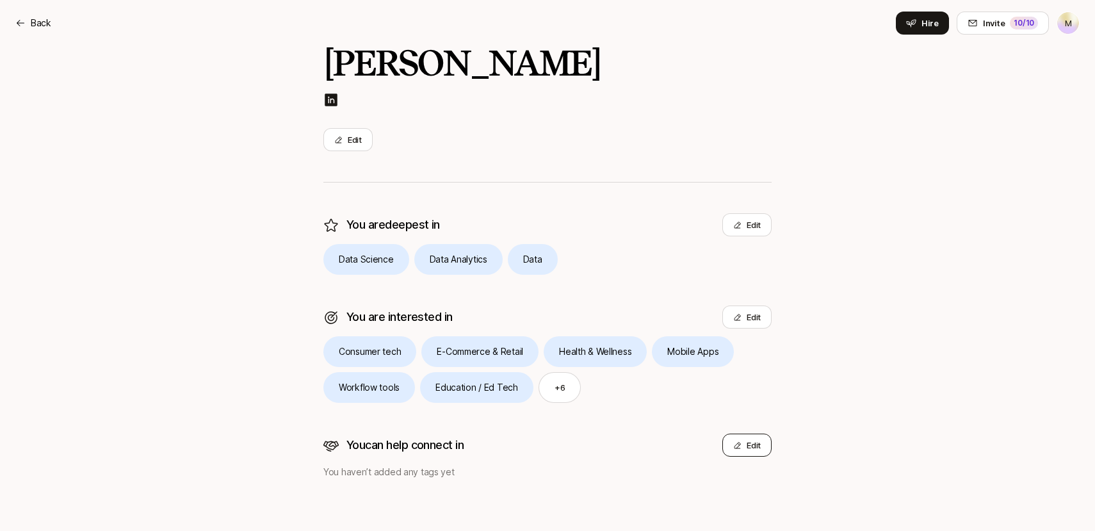
click at [749, 446] on button "Edit" at bounding box center [746, 445] width 49 height 23
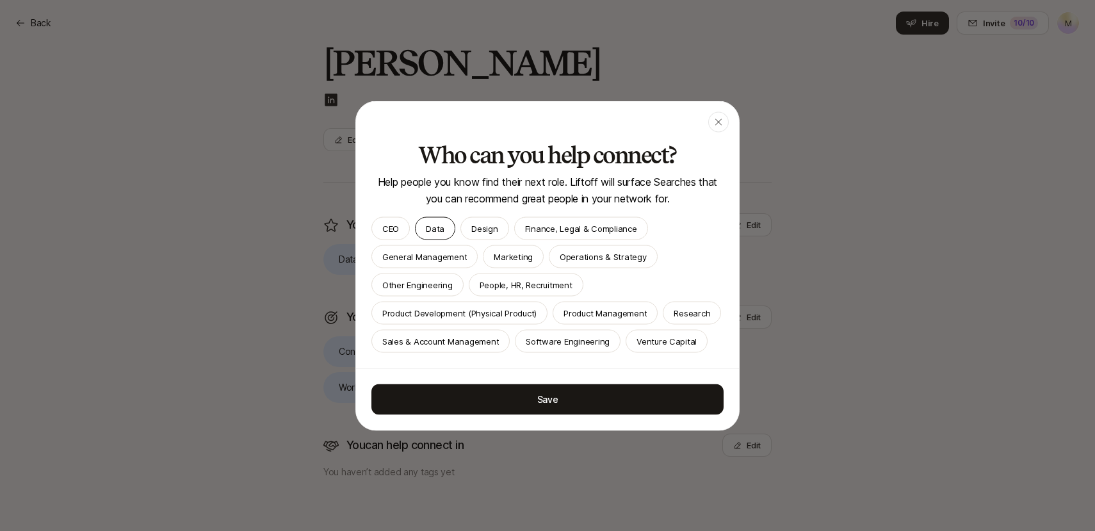
click at [436, 230] on p "Data" at bounding box center [435, 228] width 19 height 13
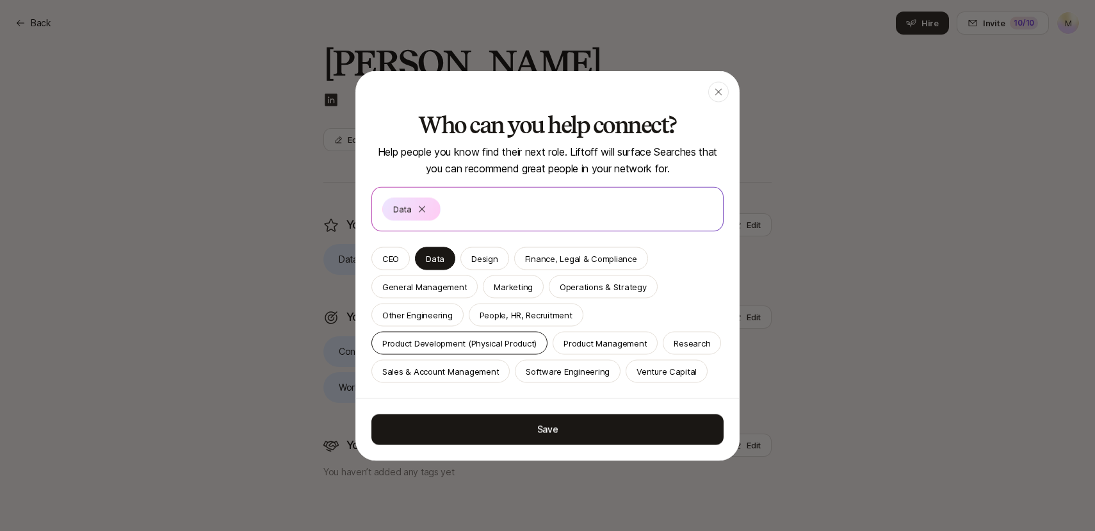
click at [475, 343] on p "Product Development (Physical Product)" at bounding box center [459, 342] width 154 height 13
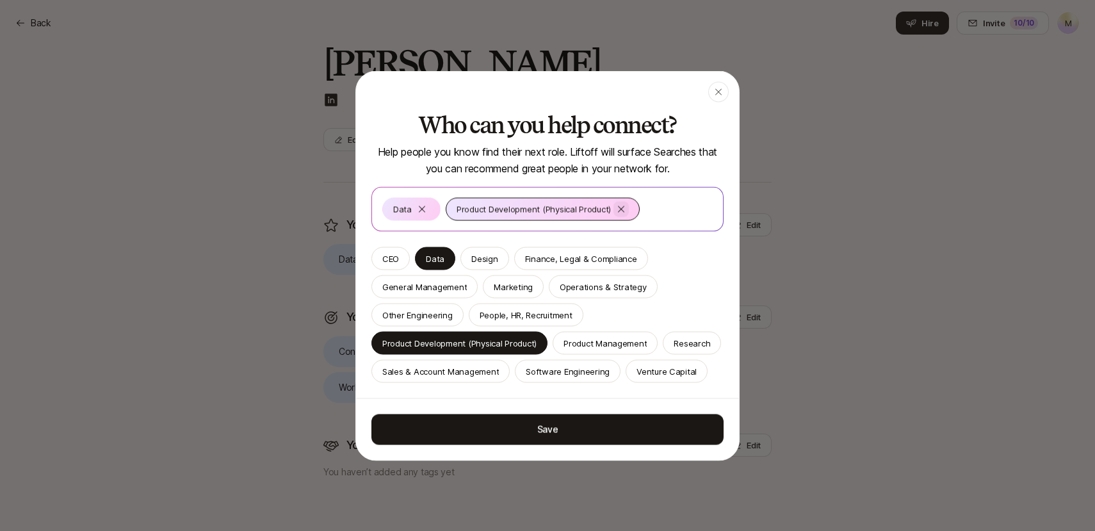
click at [618, 209] on icon at bounding box center [621, 209] width 10 height 10
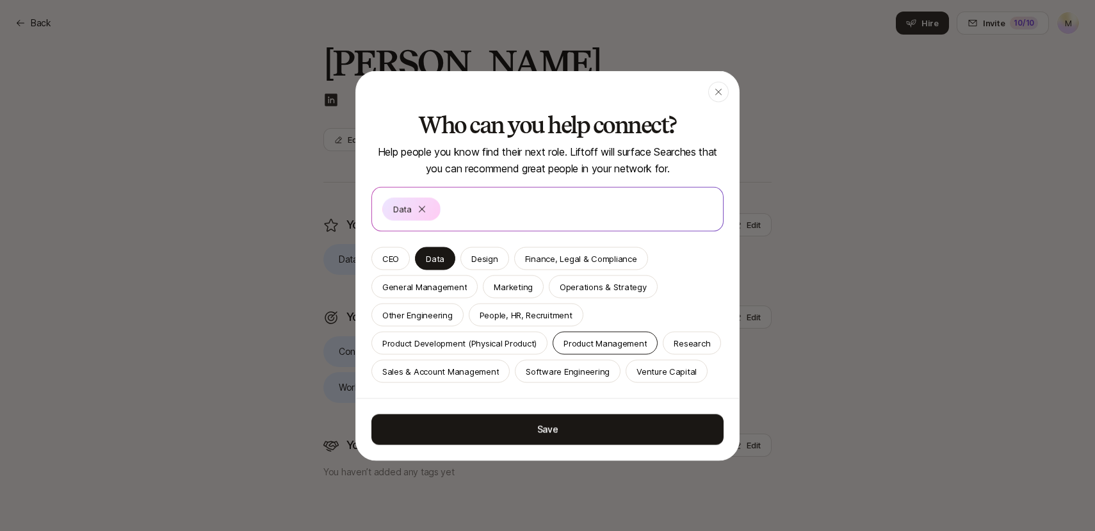
click at [580, 343] on p "Product Management" at bounding box center [605, 342] width 83 height 13
click at [550, 371] on p "Software Engineering" at bounding box center [568, 370] width 84 height 13
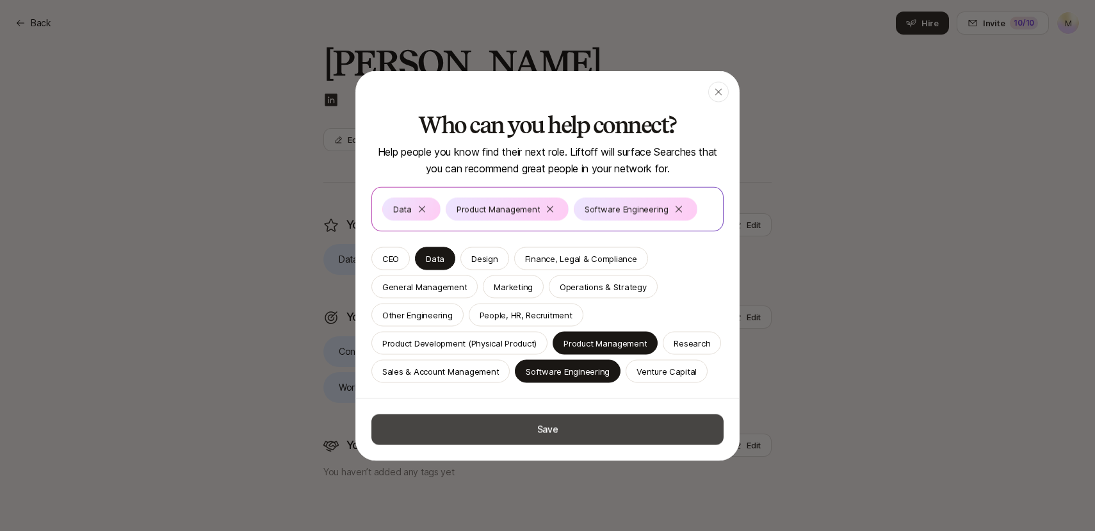
click at [528, 425] on button "Save" at bounding box center [547, 429] width 352 height 31
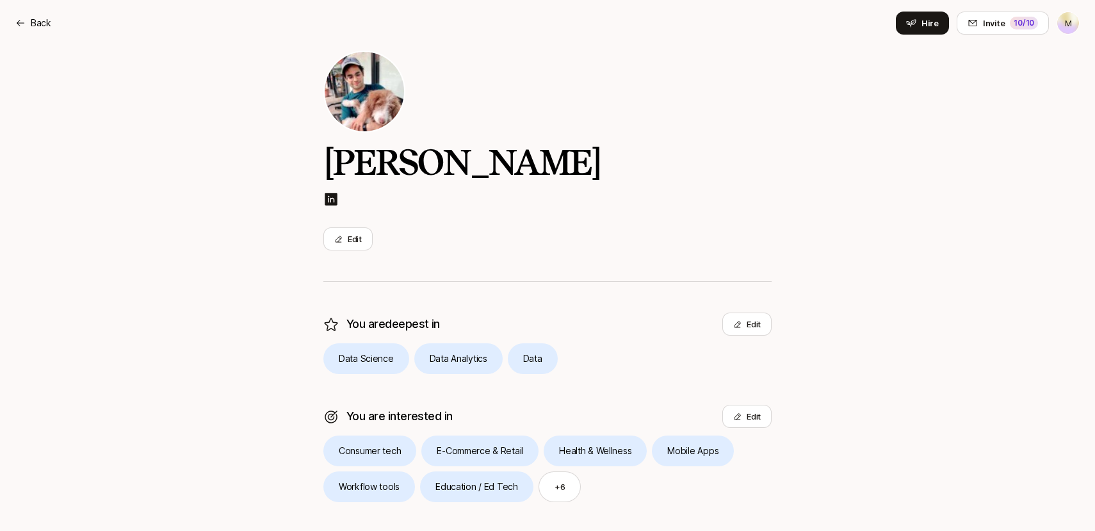
scroll to position [0, 0]
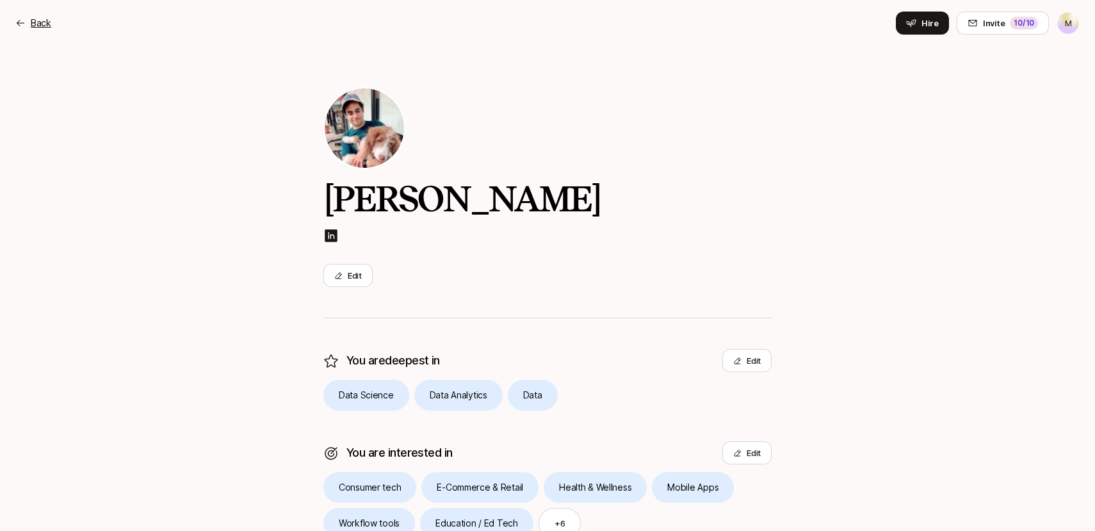
click at [28, 19] on div "Back" at bounding box center [33, 22] width 36 height 15
